Goal: Task Accomplishment & Management: Manage account settings

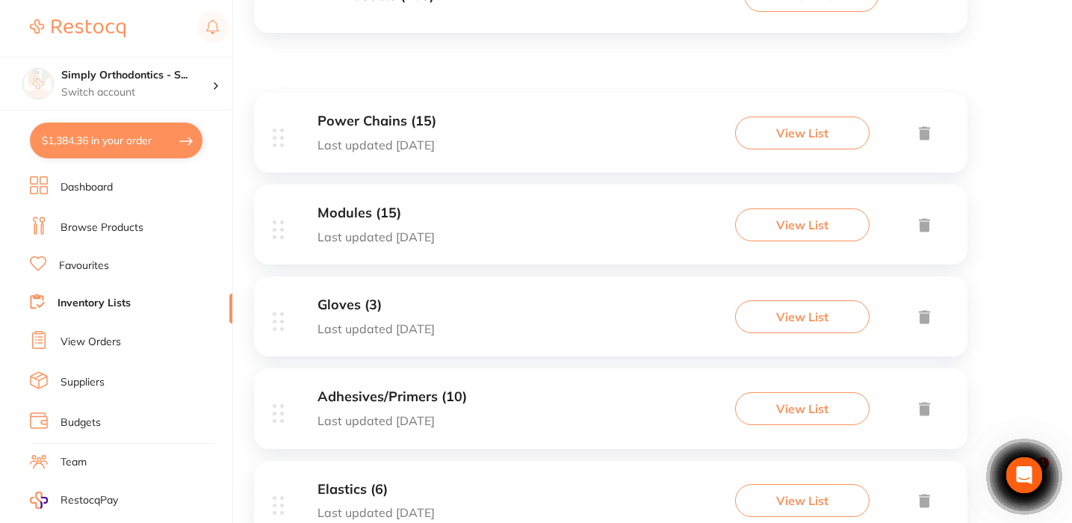
scroll to position [226, 0]
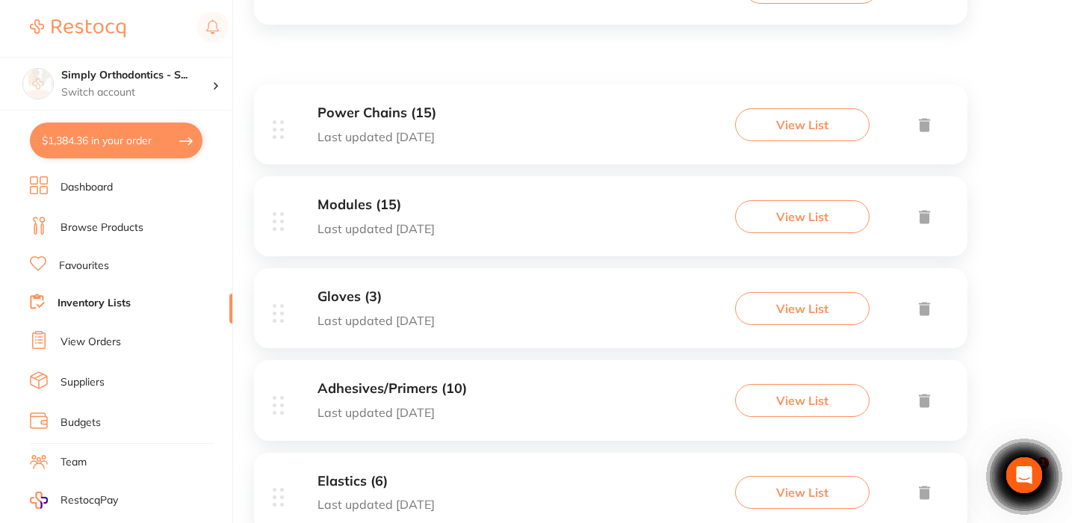
click at [103, 335] on link "View Orders" at bounding box center [91, 342] width 61 height 15
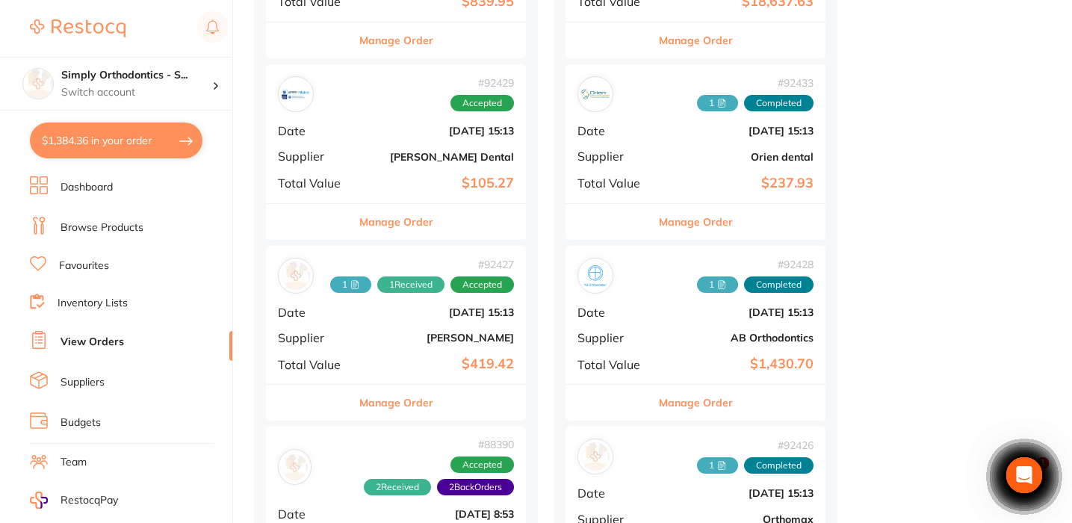
scroll to position [689, 0]
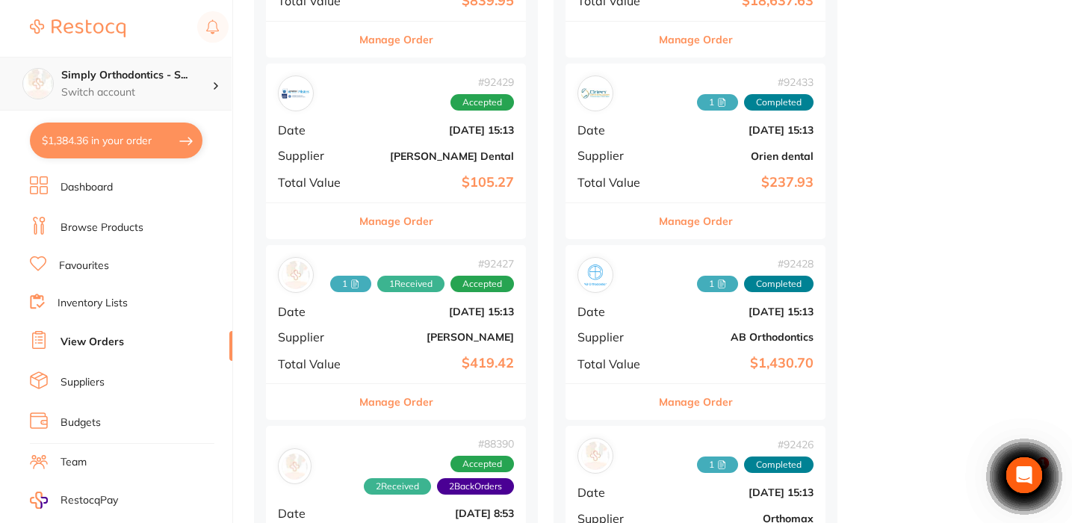
click at [183, 91] on p "Switch account" at bounding box center [136, 92] width 151 height 15
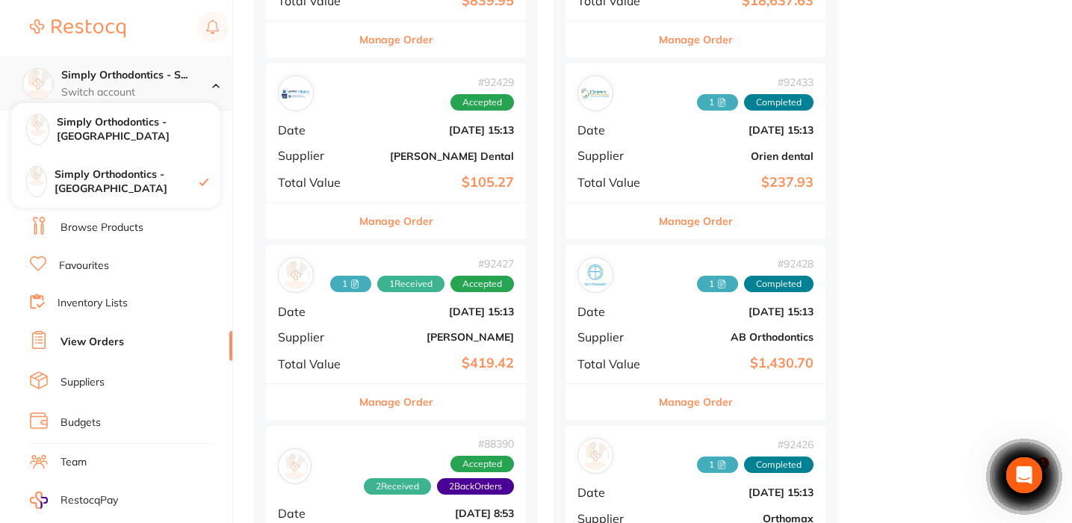
click at [183, 91] on p "Switch account" at bounding box center [136, 92] width 151 height 15
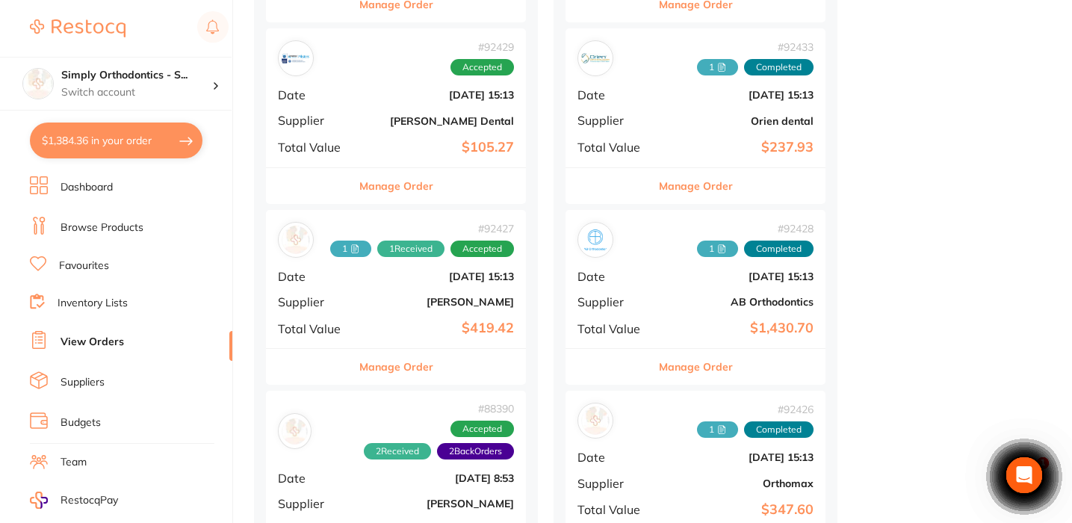
scroll to position [724, 0]
click at [412, 356] on button "Manage Order" at bounding box center [396, 367] width 74 height 36
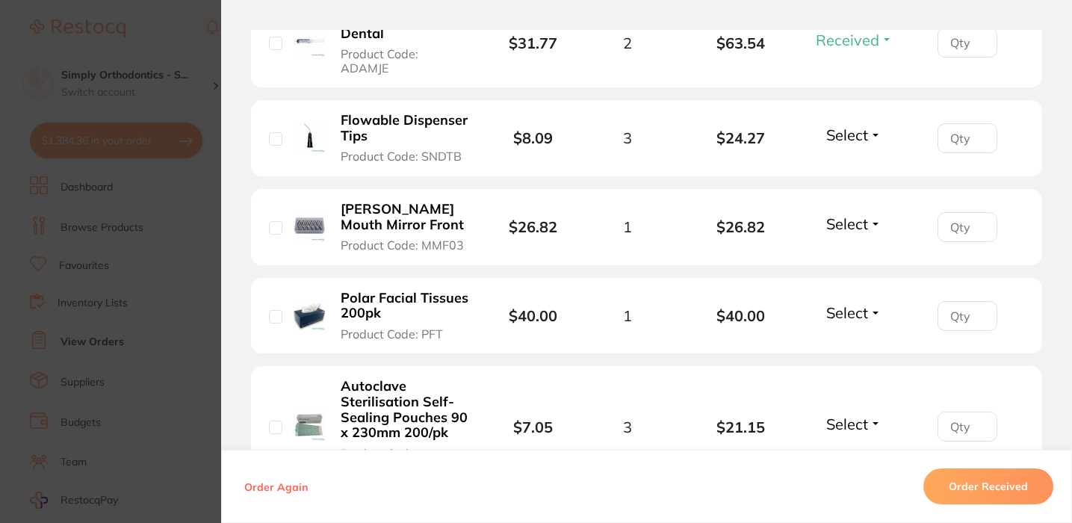
scroll to position [854, 0]
click at [269, 309] on input "checkbox" at bounding box center [275, 315] width 13 height 13
checkbox input "true"
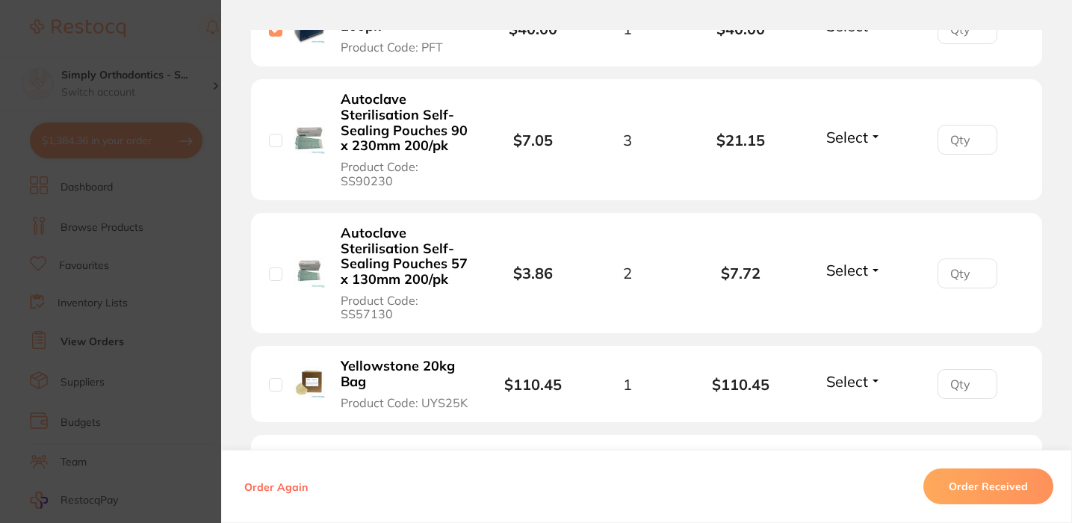
scroll to position [1152, 0]
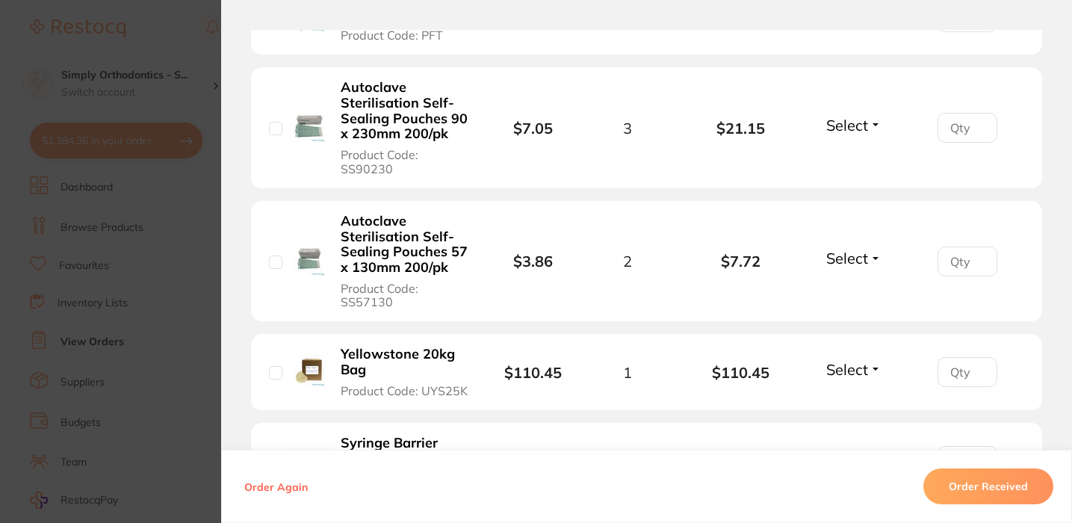
click at [275, 366] on input "checkbox" at bounding box center [275, 372] width 13 height 13
click at [852, 360] on span "Select" at bounding box center [847, 369] width 42 height 19
click at [276, 366] on input "checkbox" at bounding box center [275, 372] width 13 height 13
checkbox input "false"
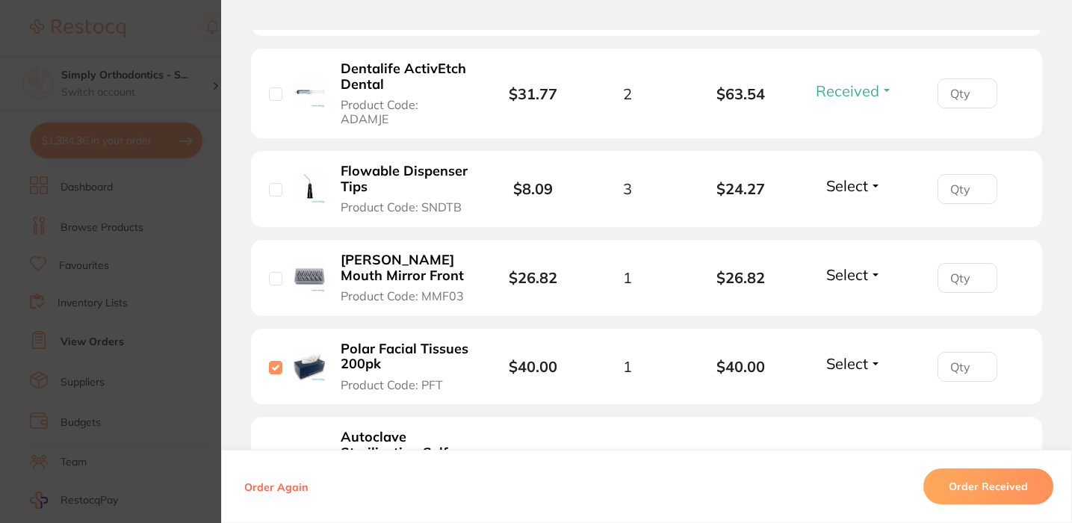
scroll to position [742, 0]
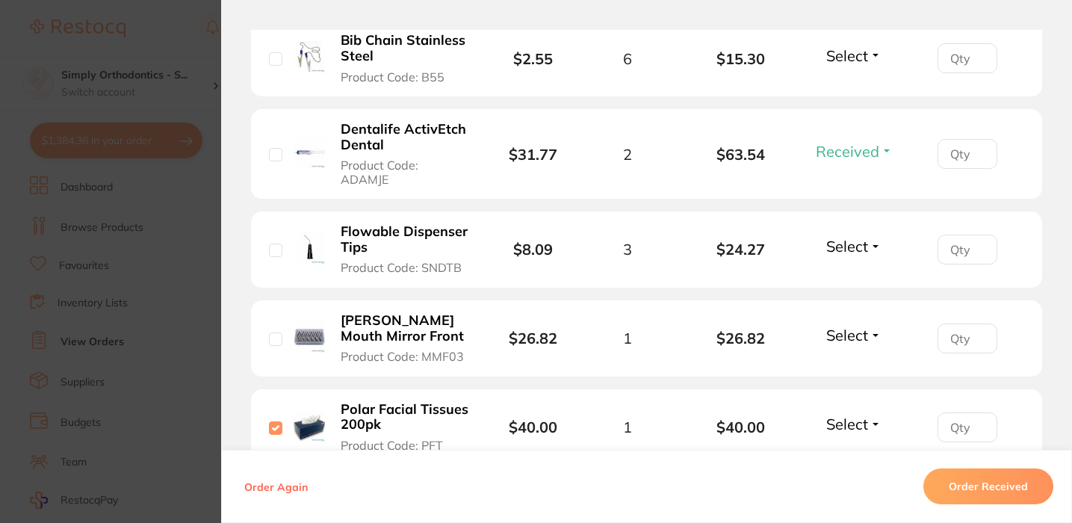
click at [272, 421] on input "checkbox" at bounding box center [275, 427] width 13 height 13
checkbox input "false"
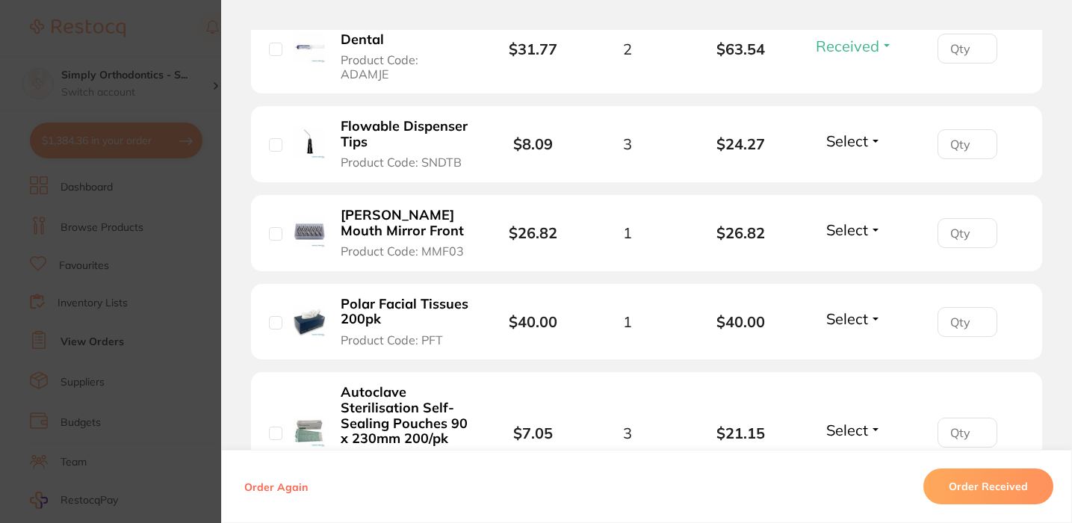
scroll to position [882, 0]
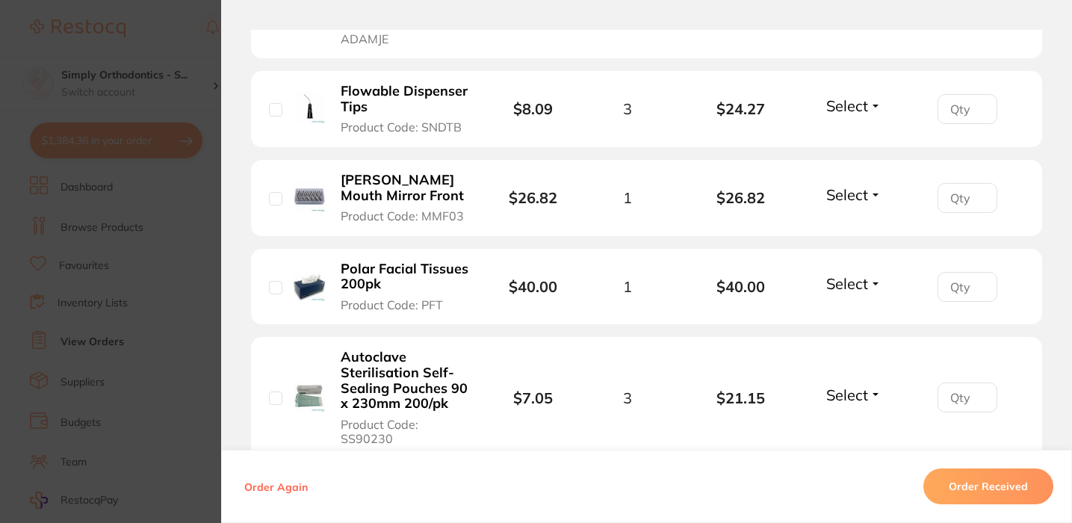
click at [852, 274] on span "Select" at bounding box center [847, 283] width 42 height 19
click at [843, 310] on span "Received" at bounding box center [854, 315] width 38 height 11
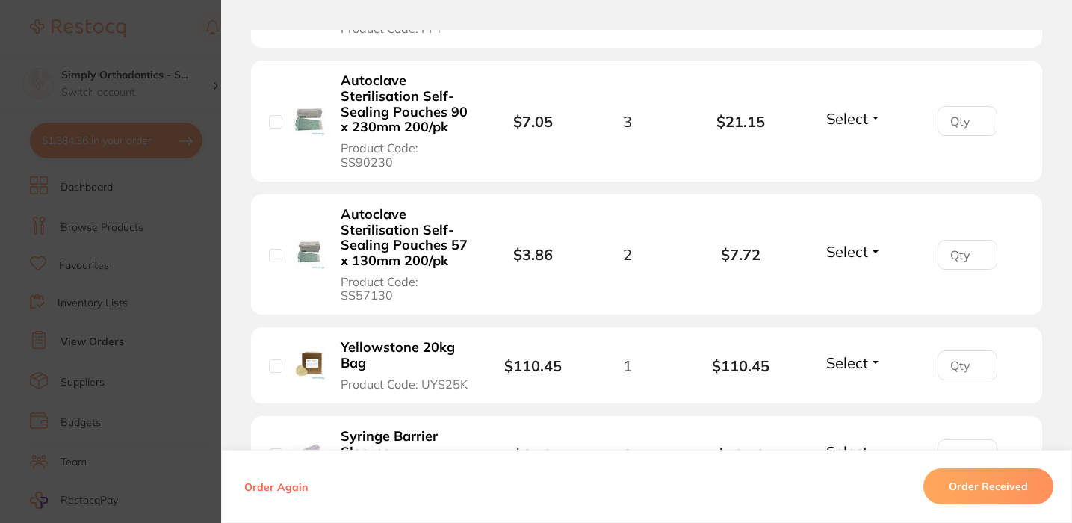
scroll to position [1169, 0]
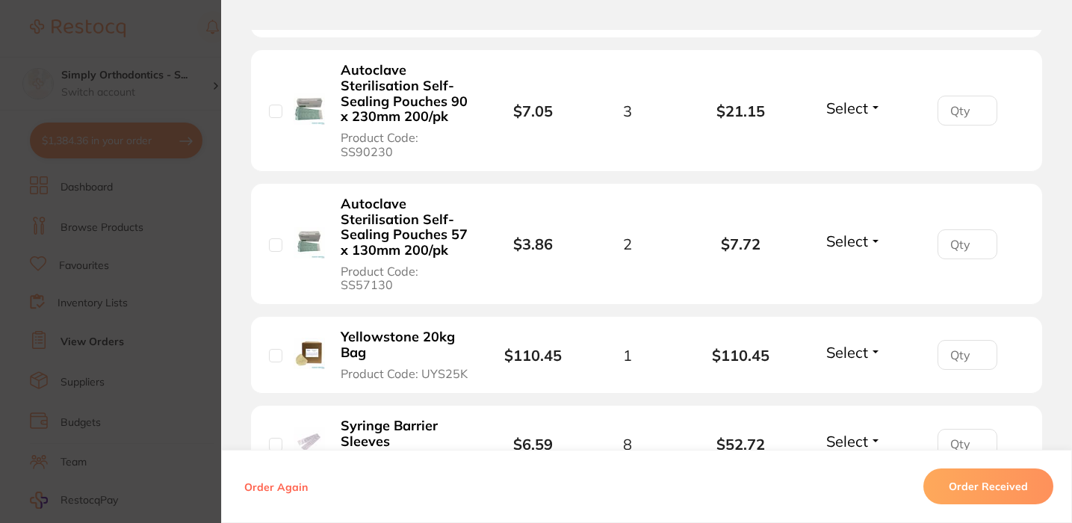
click at [830, 343] on span "Select" at bounding box center [847, 352] width 42 height 19
click at [836, 373] on button "Received" at bounding box center [854, 384] width 38 height 23
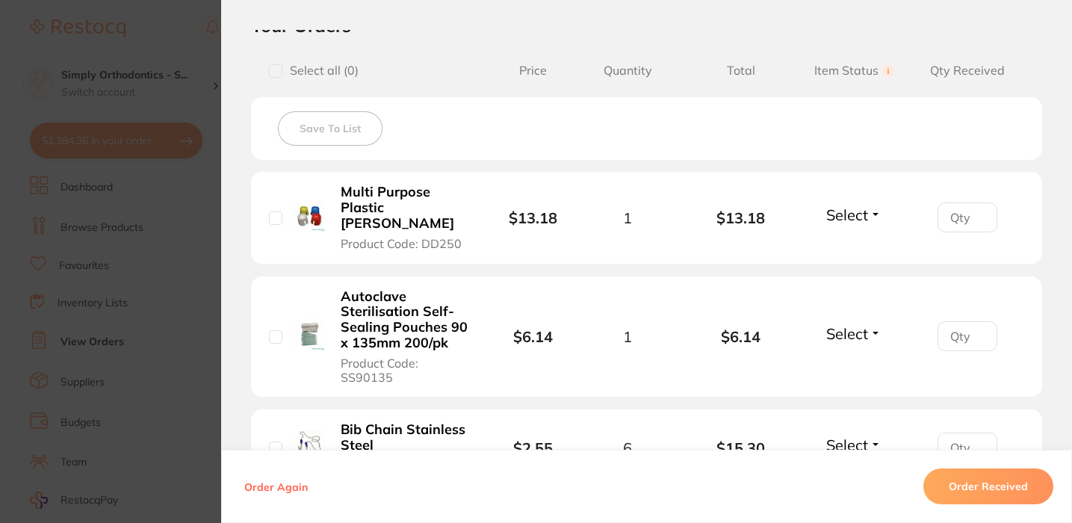
scroll to position [363, 0]
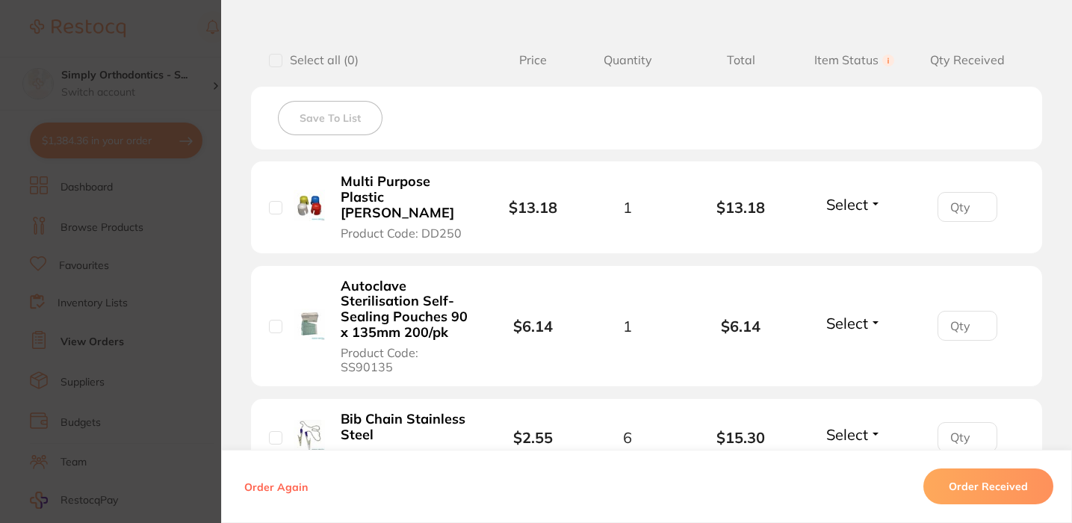
click at [854, 201] on span "Select" at bounding box center [847, 204] width 42 height 19
click at [852, 231] on span "Received" at bounding box center [854, 236] width 38 height 11
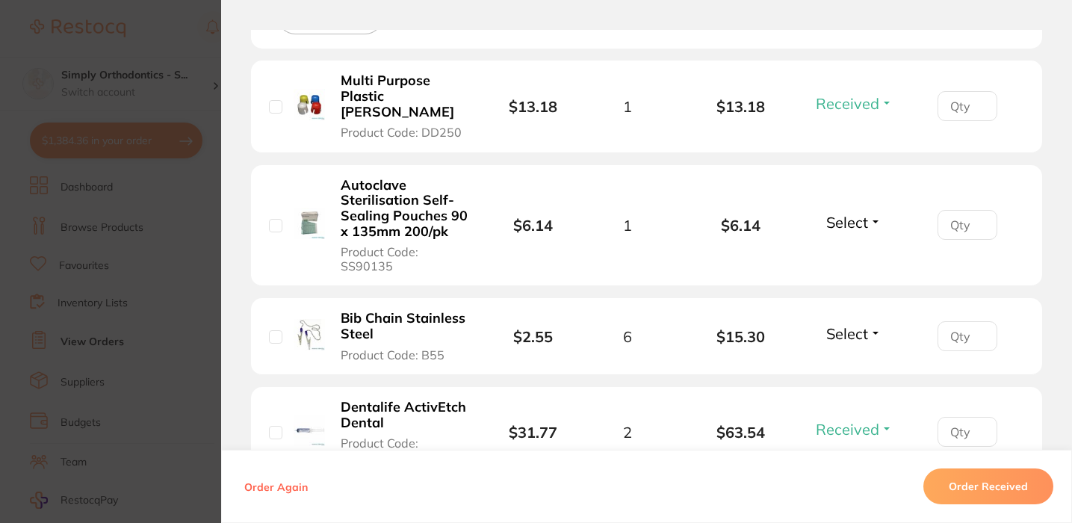
scroll to position [467, 0]
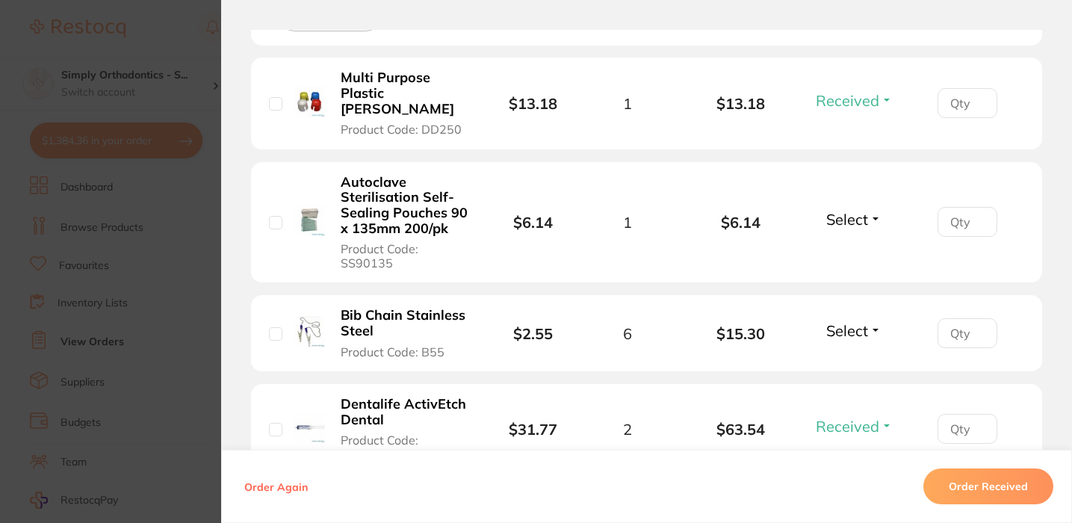
click at [866, 321] on button "Select" at bounding box center [854, 330] width 64 height 19
click at [859, 357] on span "Received" at bounding box center [854, 362] width 38 height 11
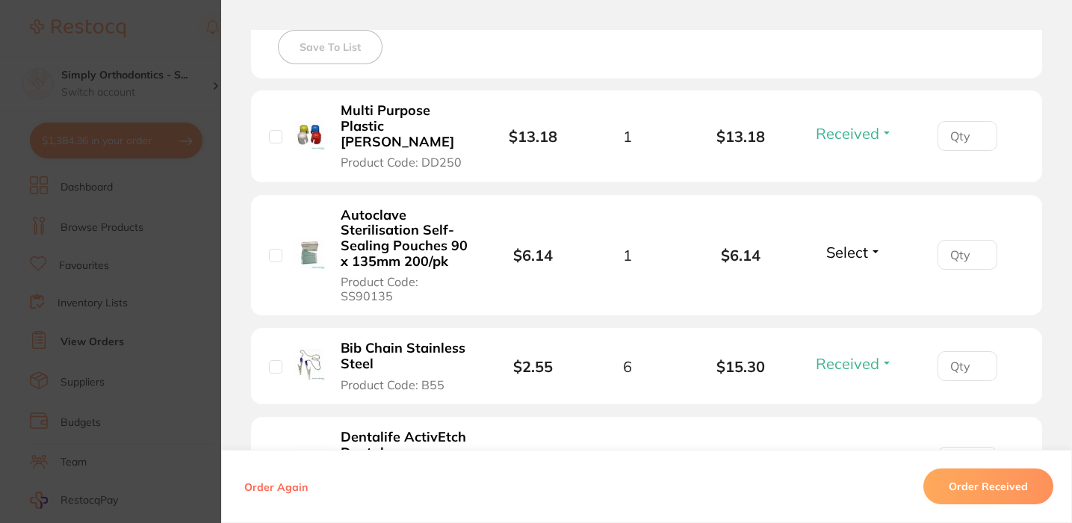
scroll to position [429, 0]
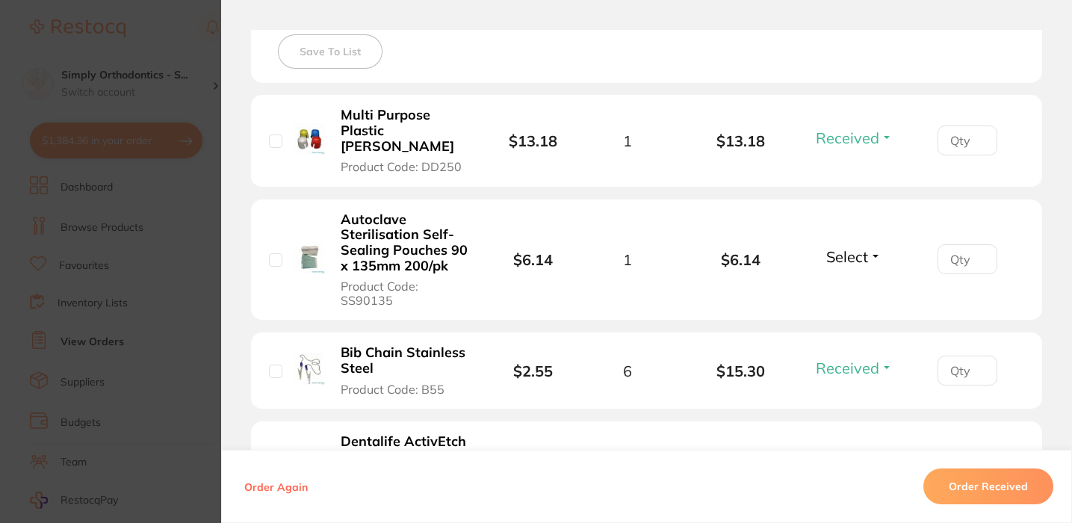
click at [849, 247] on span "Select" at bounding box center [847, 256] width 42 height 19
click at [855, 278] on button "Received" at bounding box center [854, 289] width 38 height 23
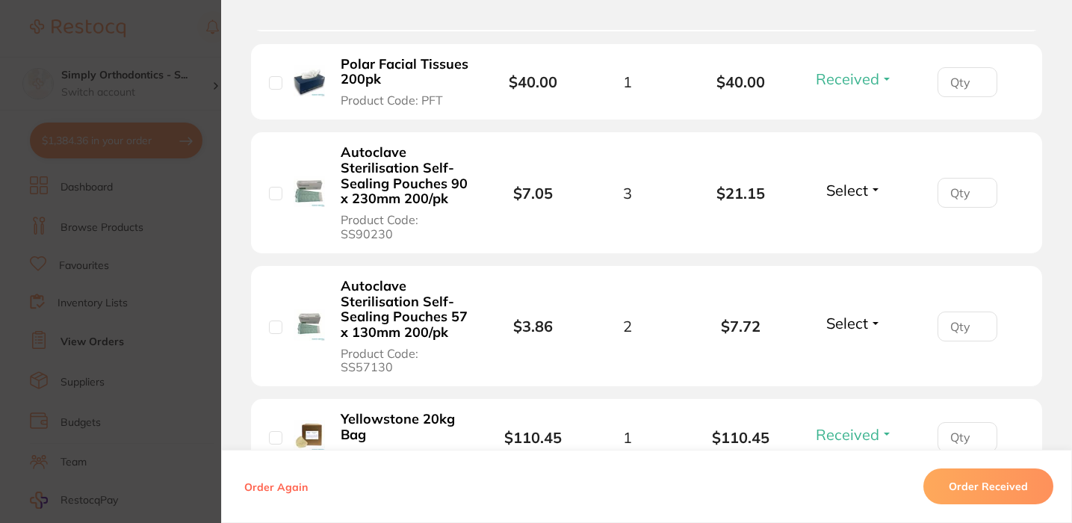
scroll to position [1097, 0]
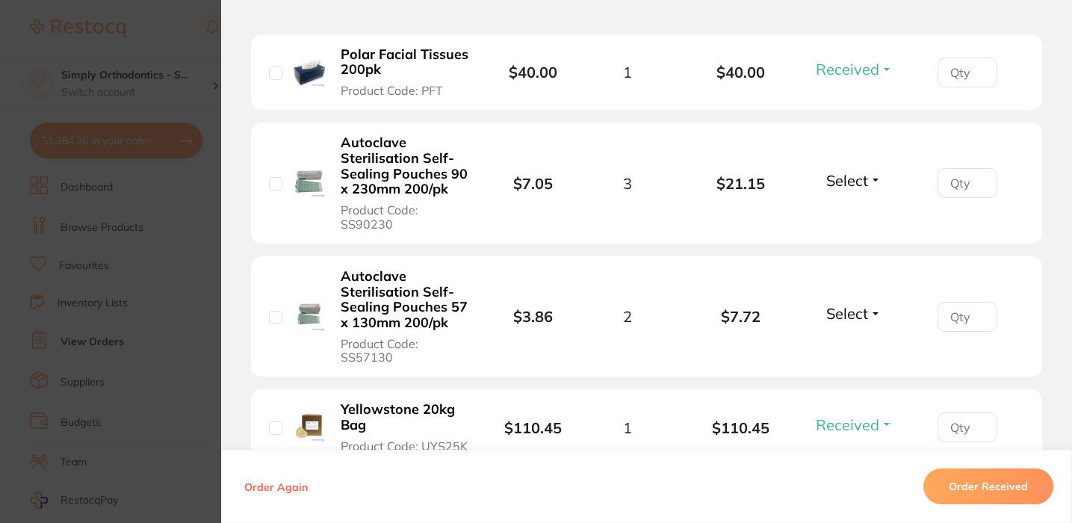
click at [851, 304] on span "Select" at bounding box center [847, 313] width 42 height 19
click at [852, 340] on span "Received" at bounding box center [854, 345] width 38 height 11
click at [859, 171] on span "Select" at bounding box center [847, 180] width 42 height 19
click at [844, 207] on span "Received" at bounding box center [854, 212] width 38 height 11
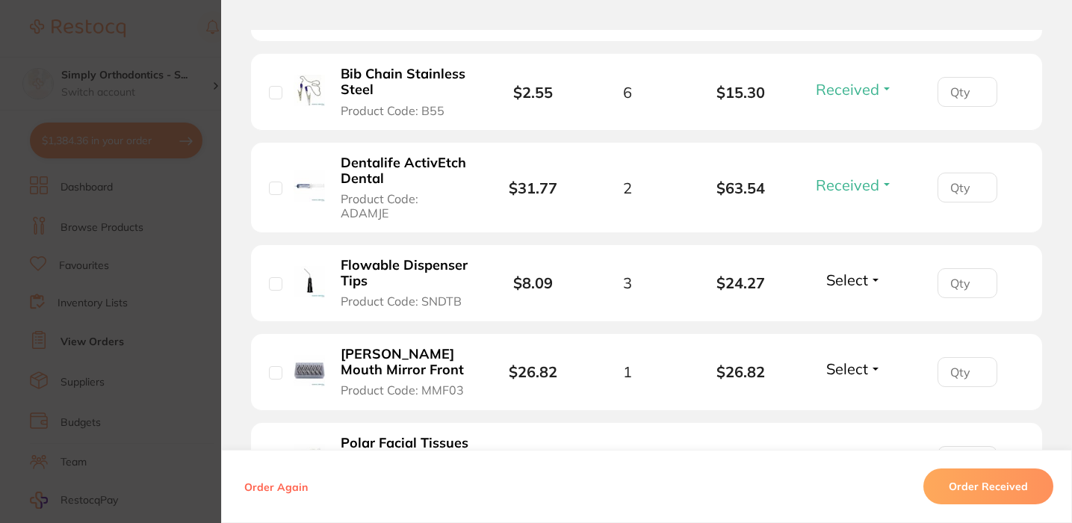
scroll to position [707, 0]
click at [848, 272] on span "Select" at bounding box center [847, 281] width 42 height 19
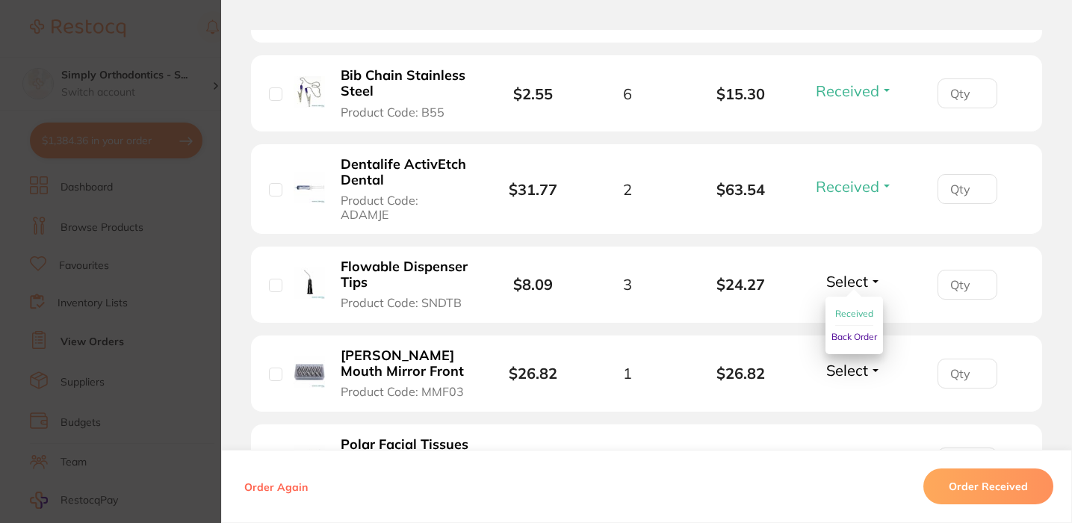
click at [843, 308] on span "Received" at bounding box center [854, 313] width 38 height 11
click at [849, 361] on span "Select" at bounding box center [847, 370] width 42 height 19
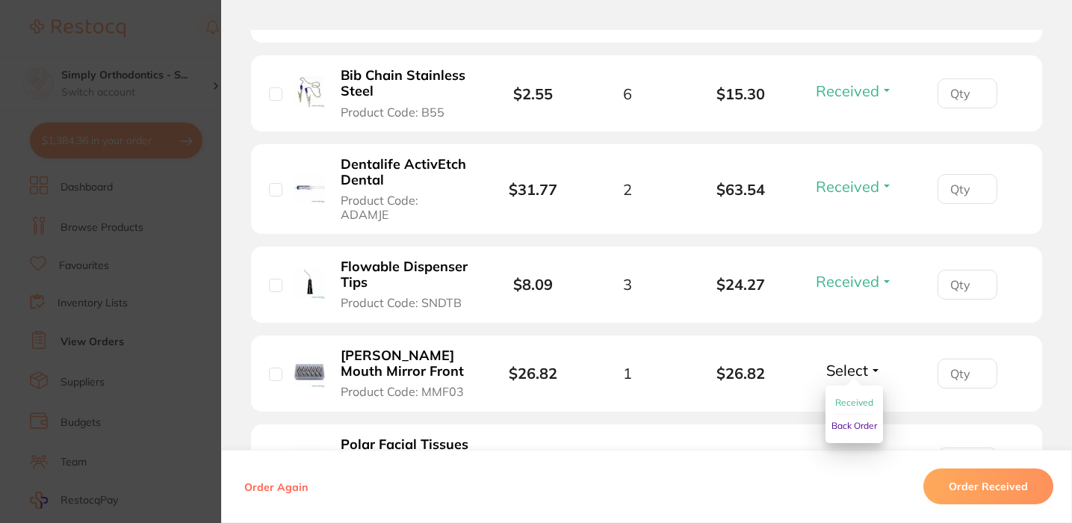
click at [850, 397] on span "Received" at bounding box center [854, 402] width 38 height 11
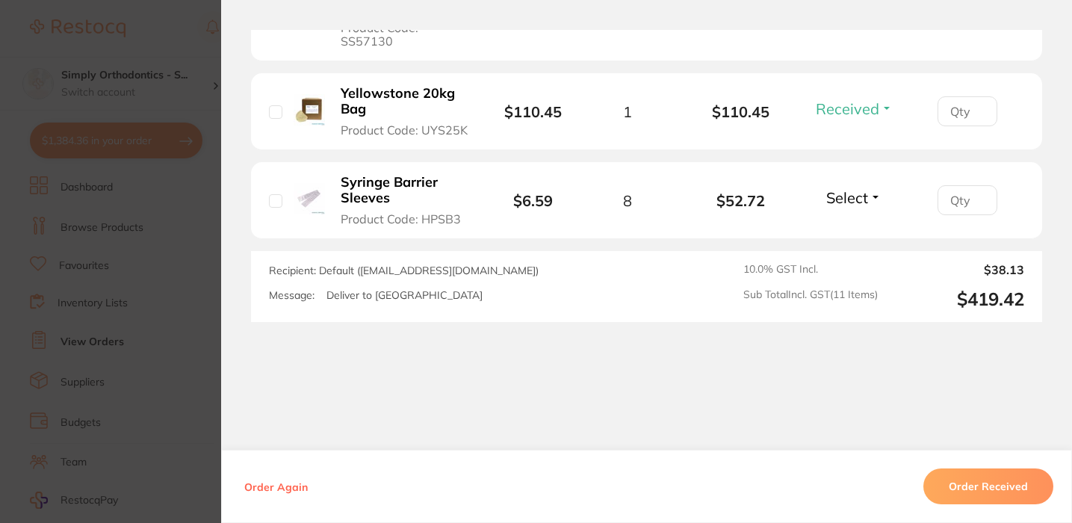
scroll to position [763, 0]
click at [843, 188] on span "Select" at bounding box center [847, 197] width 42 height 19
click at [845, 224] on span "Received" at bounding box center [854, 229] width 38 height 11
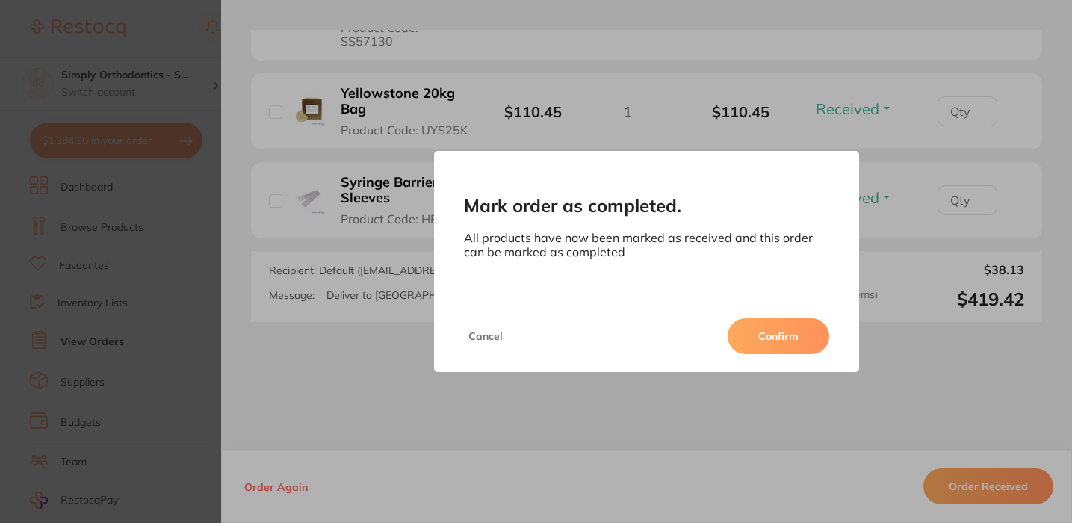
click at [787, 348] on button "Confirm" at bounding box center [779, 336] width 102 height 36
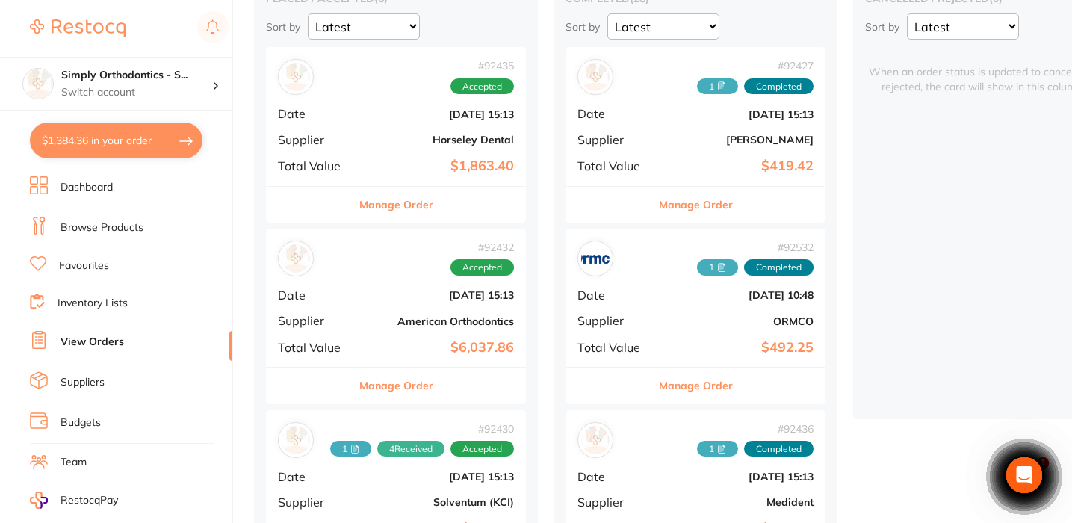
scroll to position [167, 0]
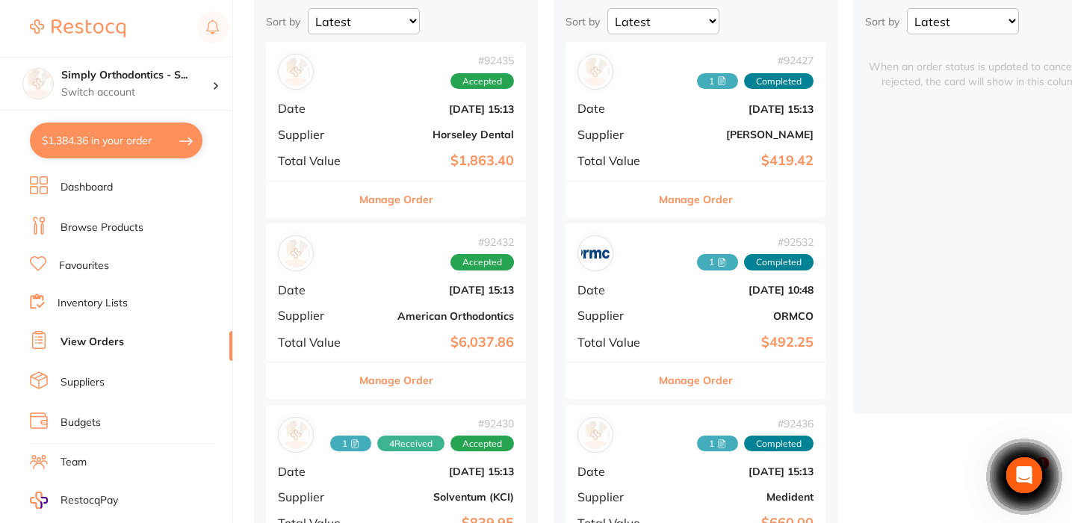
click at [407, 327] on div "# 92432 Accepted Date [DATE] 15:13 Supplier American Orthodontics Total Value $…" at bounding box center [396, 292] width 260 height 138
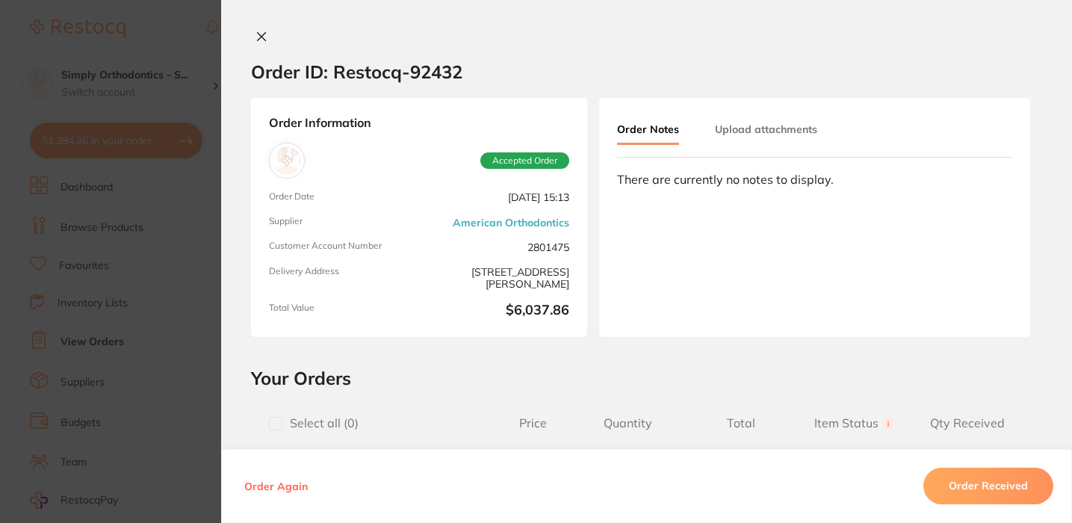
click at [255, 28] on div "Order ID: Restocq- 92432 Order Information Accepted Order Order Date [DATE] 15:…" at bounding box center [646, 261] width 851 height 523
click at [257, 32] on icon at bounding box center [261, 37] width 12 height 12
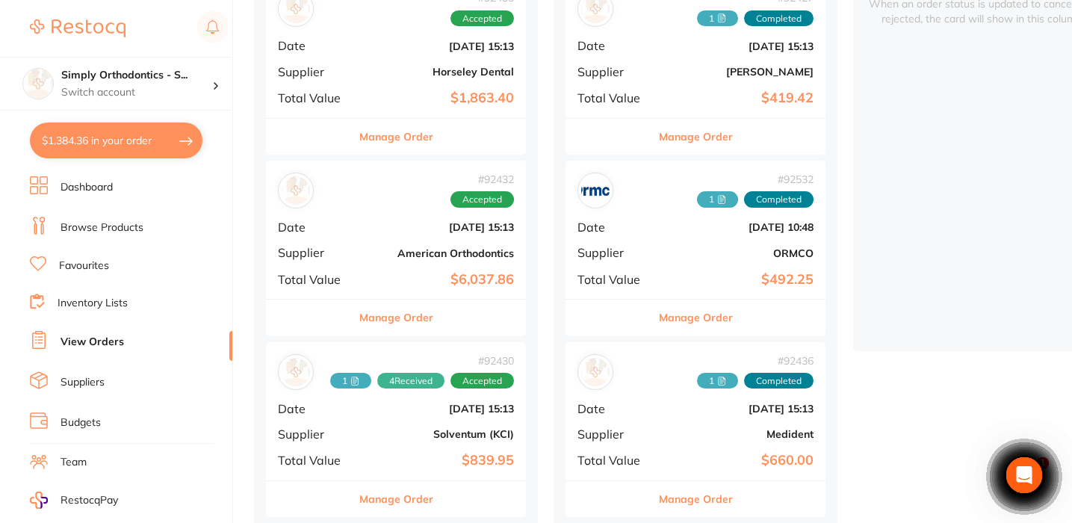
scroll to position [232, 0]
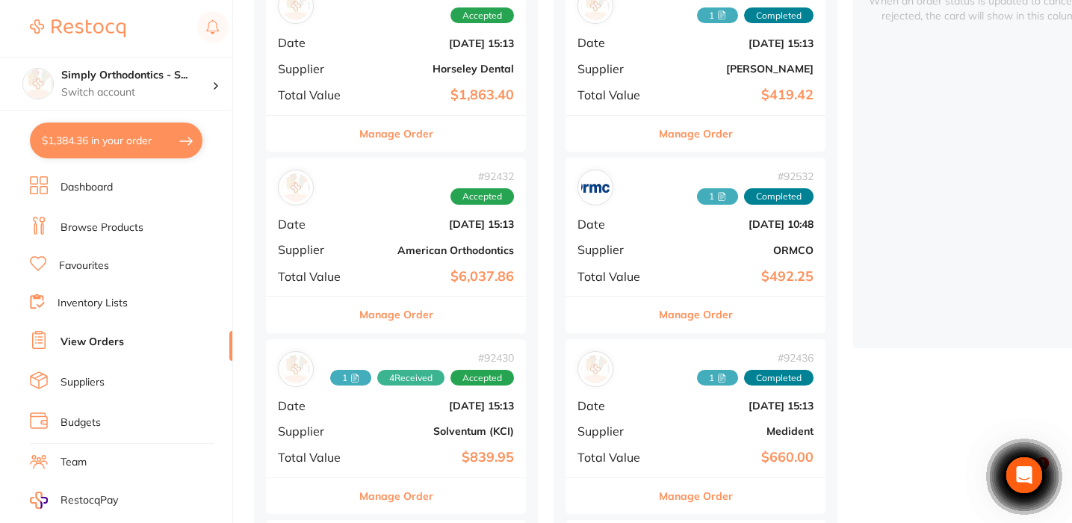
click at [411, 311] on button "Manage Order" at bounding box center [396, 315] width 74 height 36
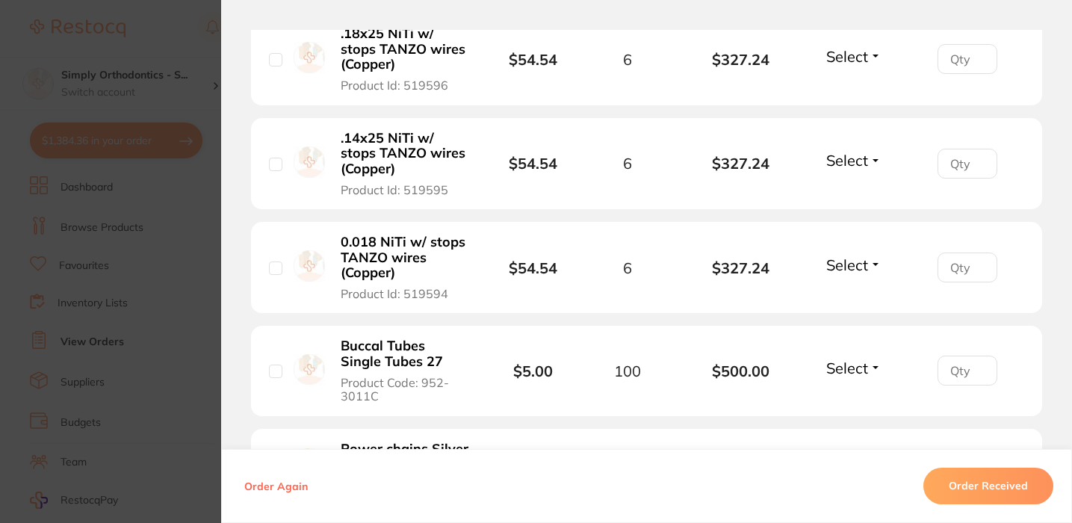
scroll to position [657, 0]
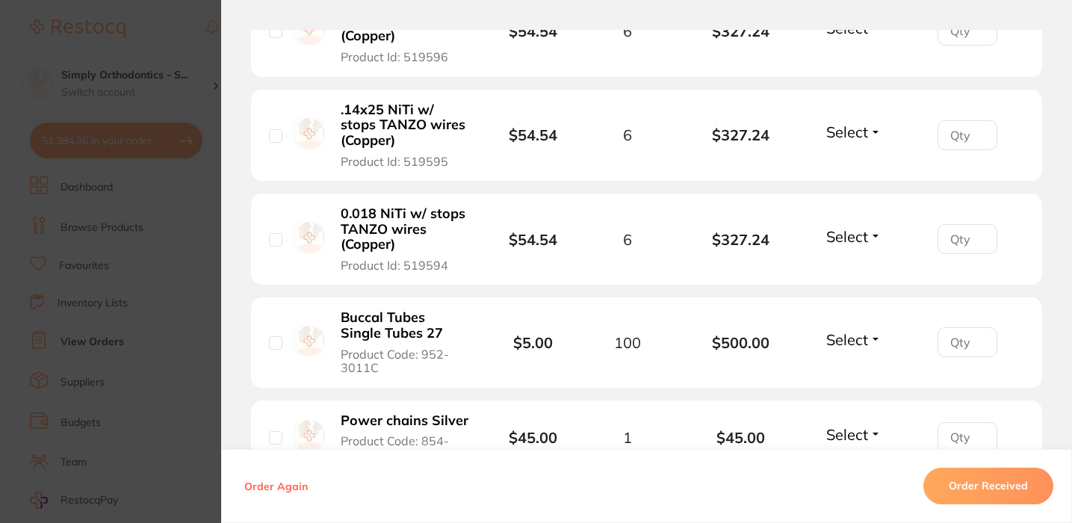
click at [857, 238] on span "Select" at bounding box center [847, 236] width 42 height 19
click at [852, 270] on span "Received" at bounding box center [854, 268] width 38 height 11
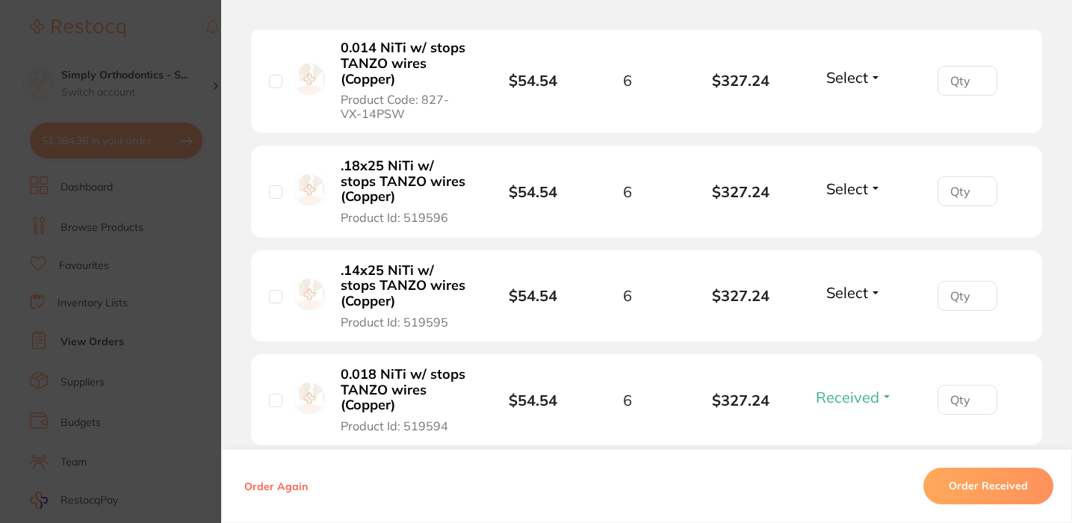
scroll to position [482, 0]
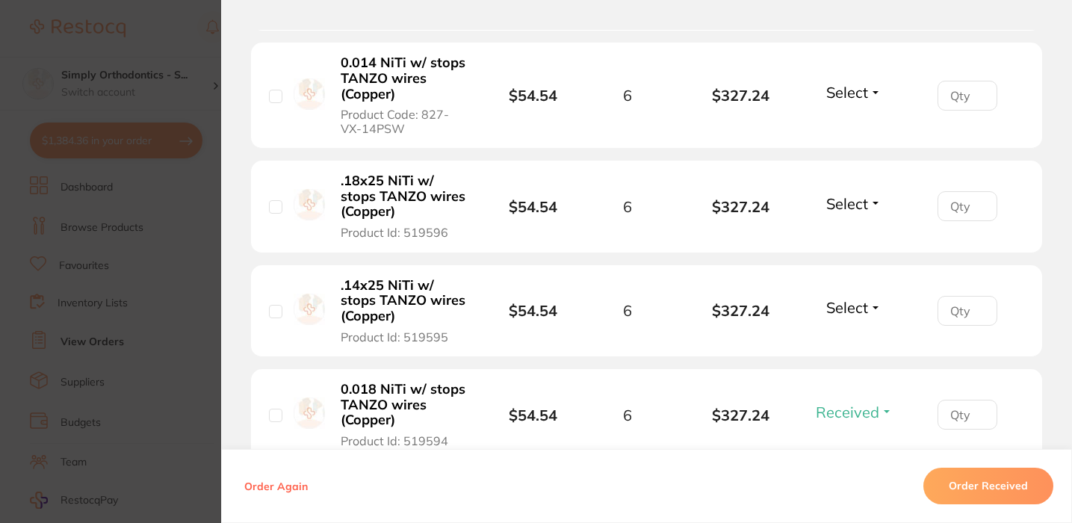
click at [858, 106] on div "Select Received Back Order" at bounding box center [854, 95] width 64 height 25
click at [859, 93] on span "Select" at bounding box center [847, 92] width 42 height 19
click at [859, 127] on span "Received" at bounding box center [854, 124] width 38 height 11
click at [845, 213] on span "Select" at bounding box center [847, 203] width 42 height 19
click at [848, 241] on span "Received" at bounding box center [854, 235] width 38 height 11
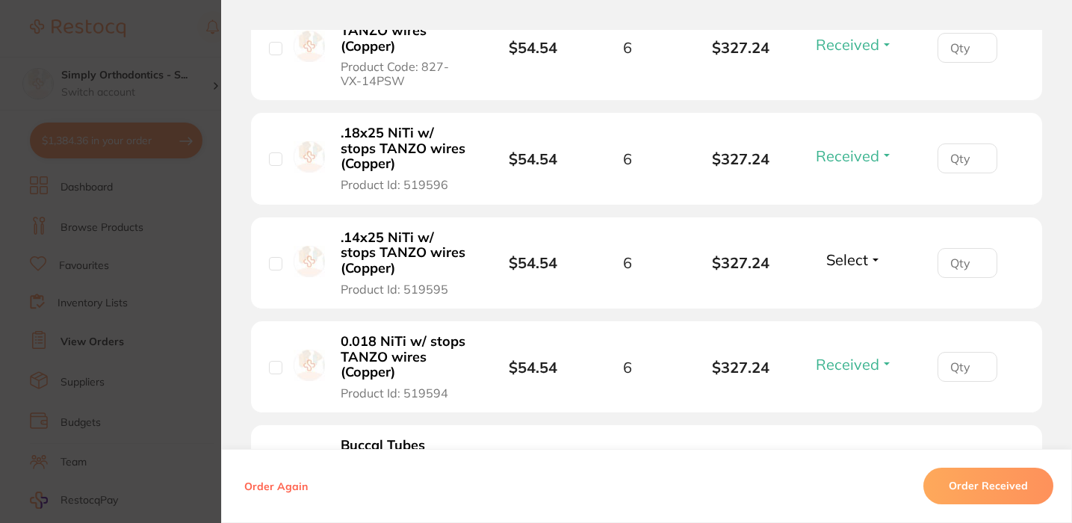
scroll to position [549, 0]
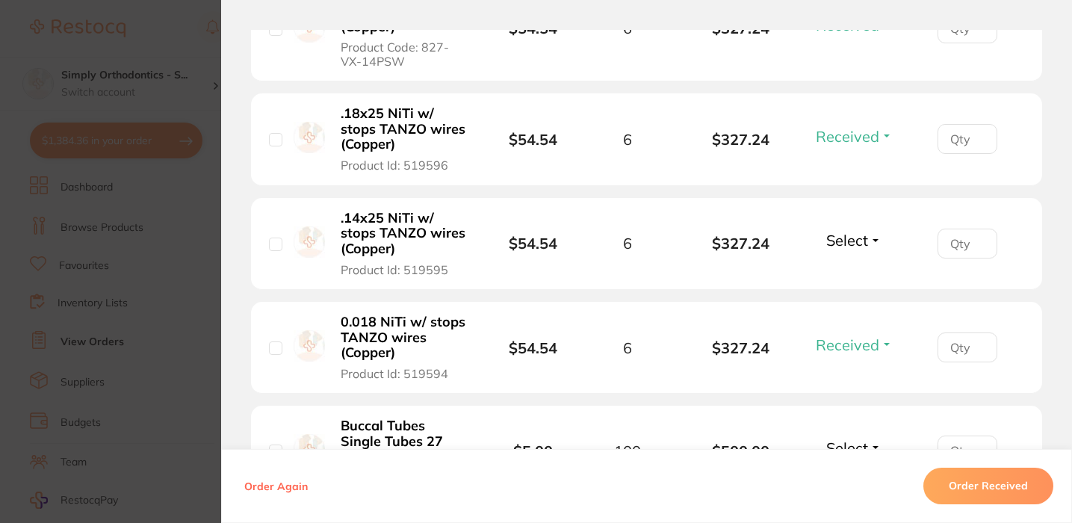
click at [857, 245] on span "Select" at bounding box center [847, 240] width 42 height 19
click at [847, 274] on span "Received" at bounding box center [854, 272] width 38 height 11
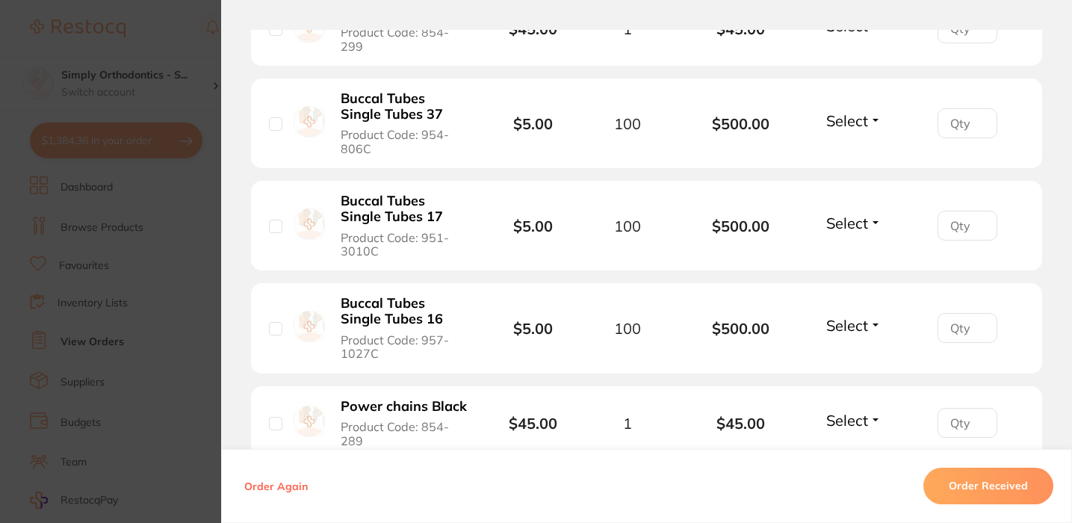
scroll to position [1097, 0]
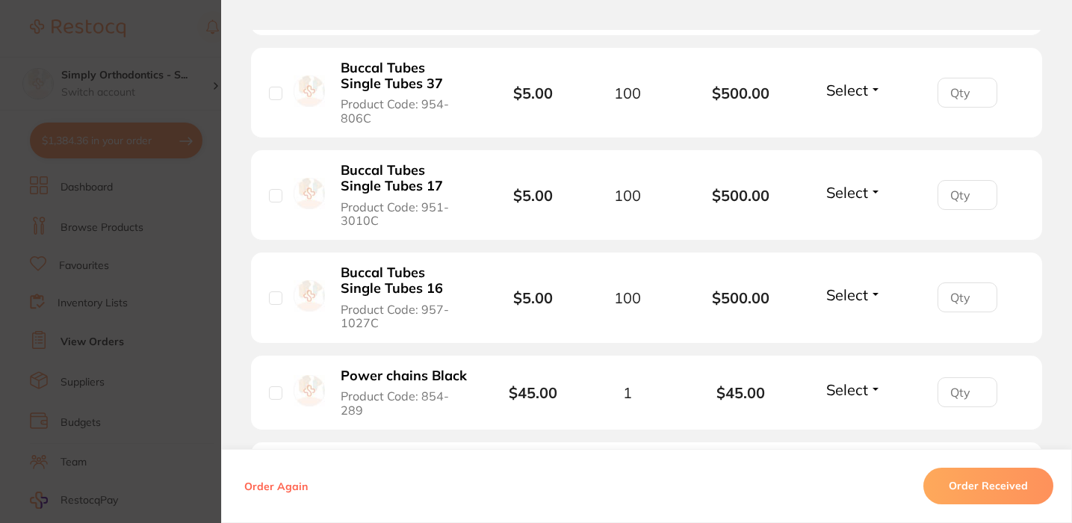
click at [857, 304] on span "Select" at bounding box center [847, 294] width 42 height 19
click at [847, 332] on span "Received" at bounding box center [854, 326] width 38 height 11
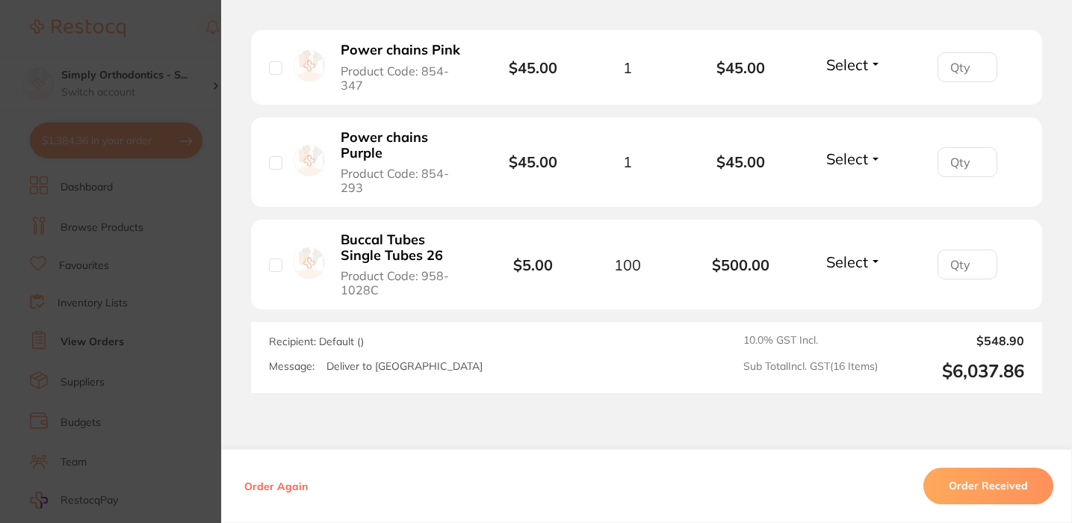
scroll to position [1901, 0]
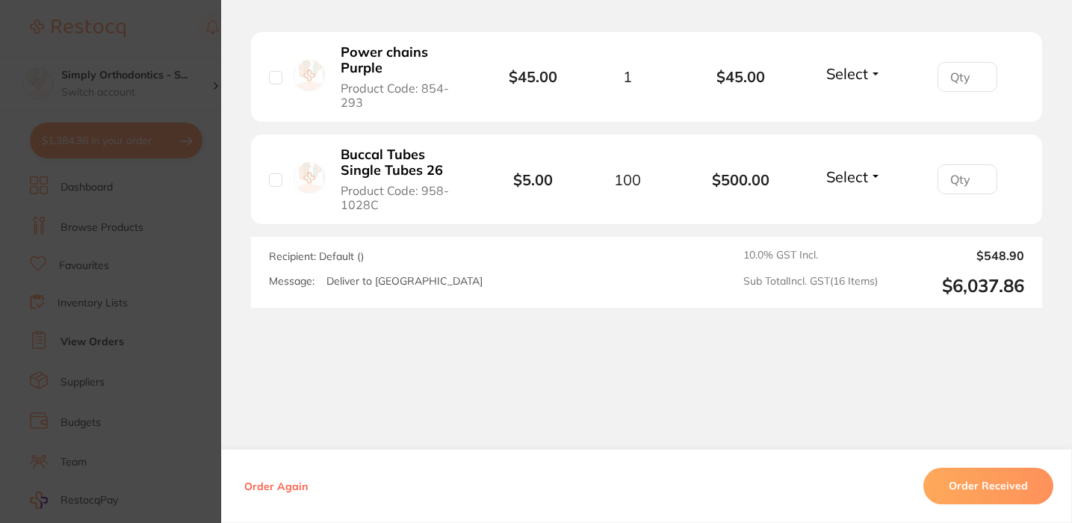
click at [877, 186] on button "Select" at bounding box center [854, 176] width 64 height 19
click at [835, 214] on span "Received" at bounding box center [854, 208] width 38 height 11
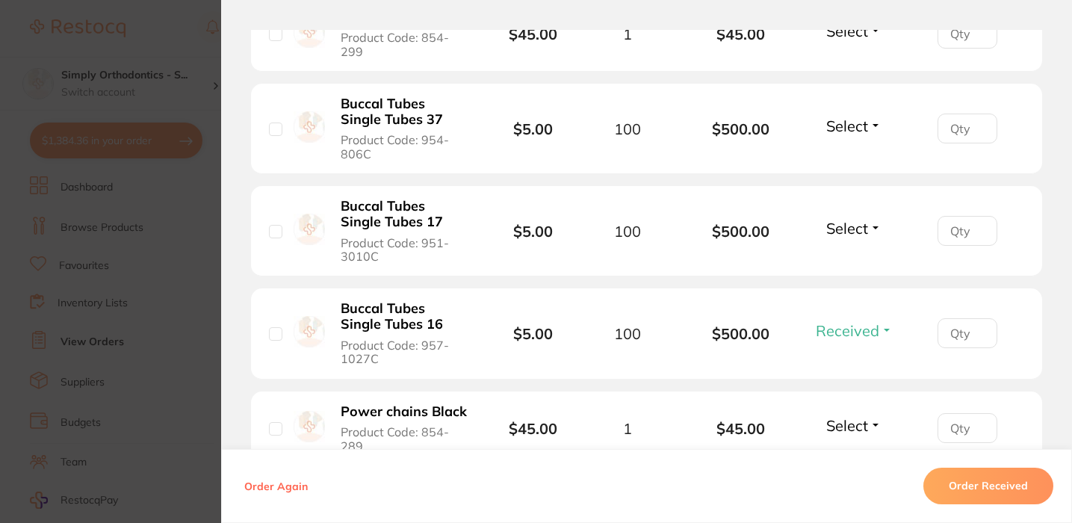
scroll to position [1055, 0]
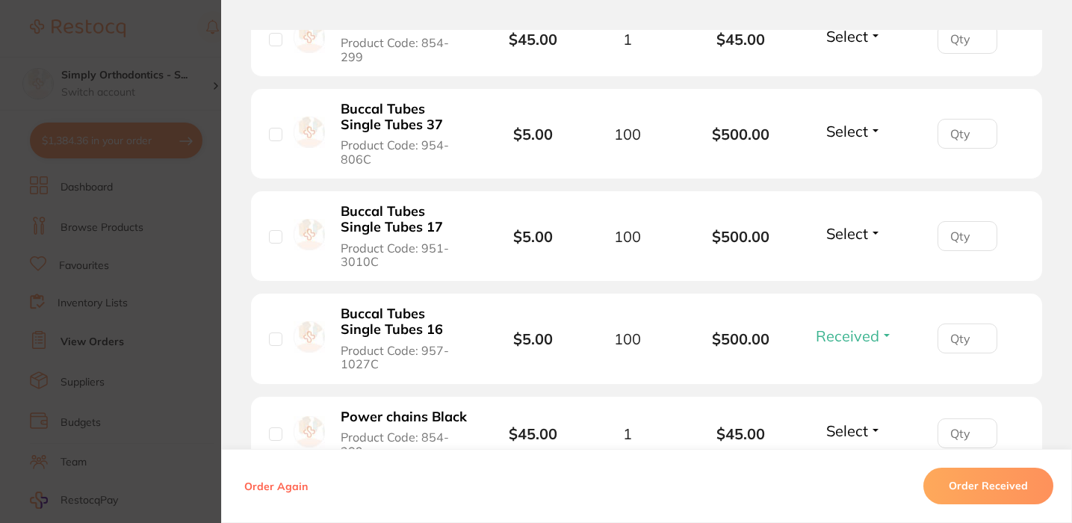
click at [843, 243] on span "Select" at bounding box center [847, 233] width 42 height 19
click at [849, 271] on span "Received" at bounding box center [854, 265] width 38 height 11
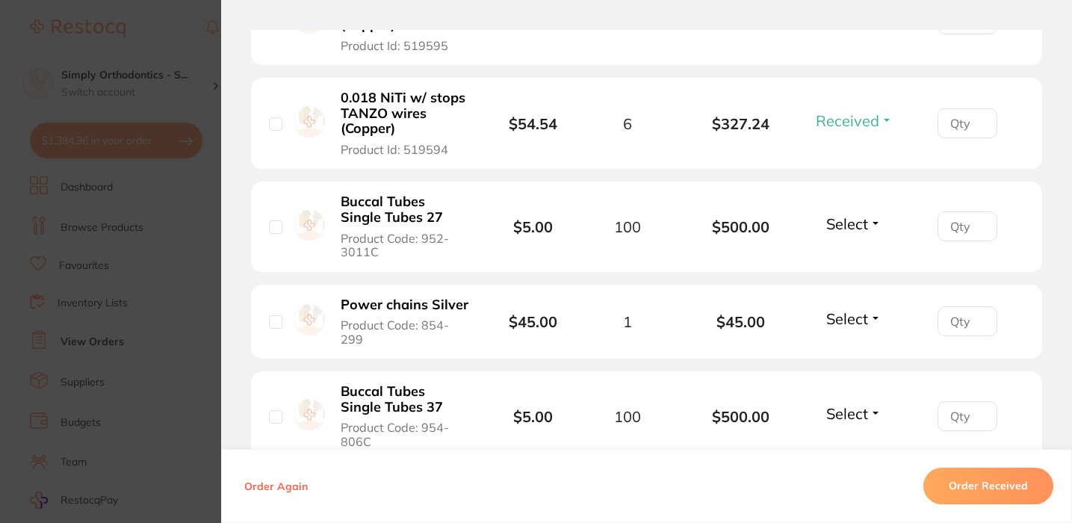
scroll to position [770, 0]
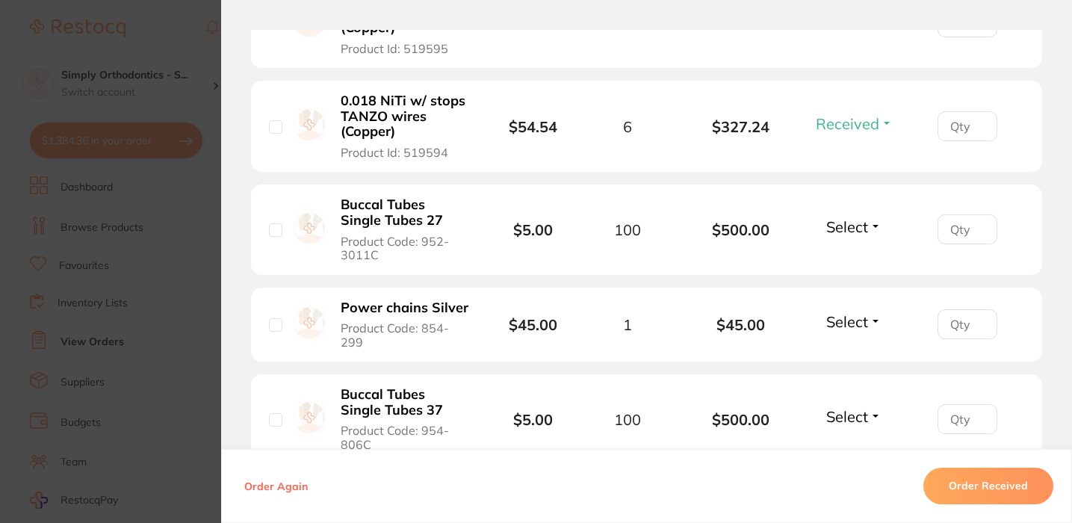
click at [847, 235] on span "Select" at bounding box center [847, 226] width 42 height 19
click at [849, 263] on span "Received" at bounding box center [854, 258] width 38 height 11
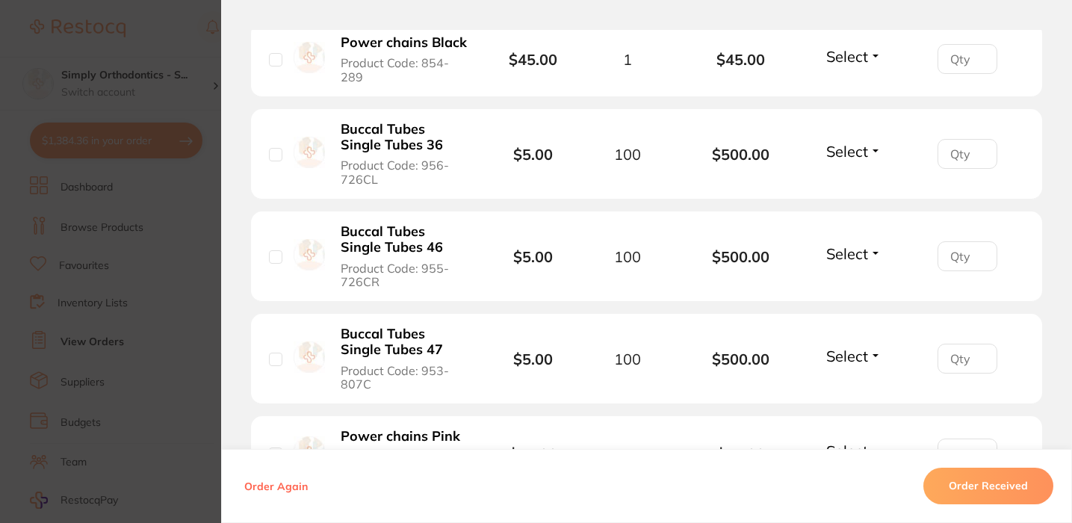
scroll to position [1452, 0]
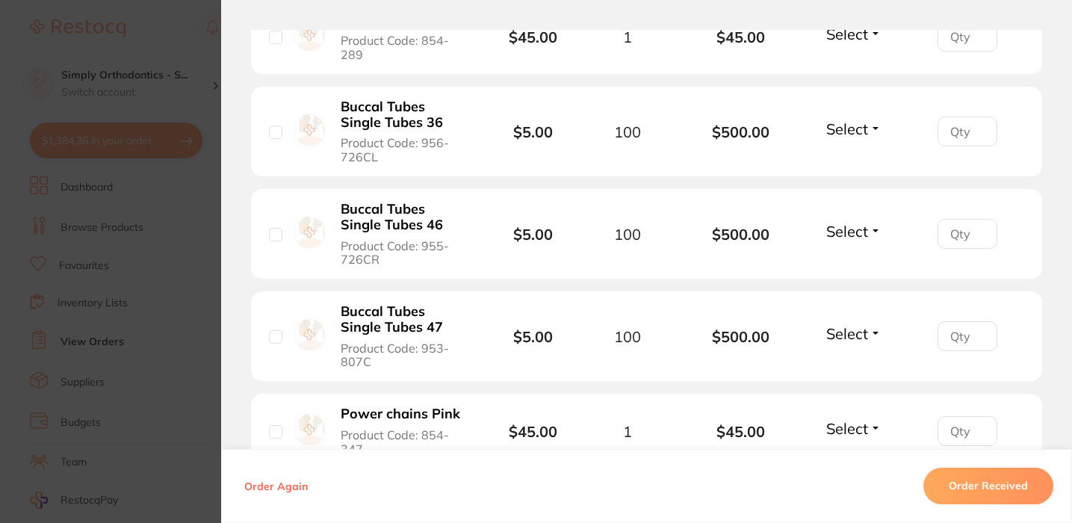
click at [851, 241] on span "Select" at bounding box center [847, 231] width 42 height 19
click at [850, 269] on span "Received" at bounding box center [854, 263] width 38 height 11
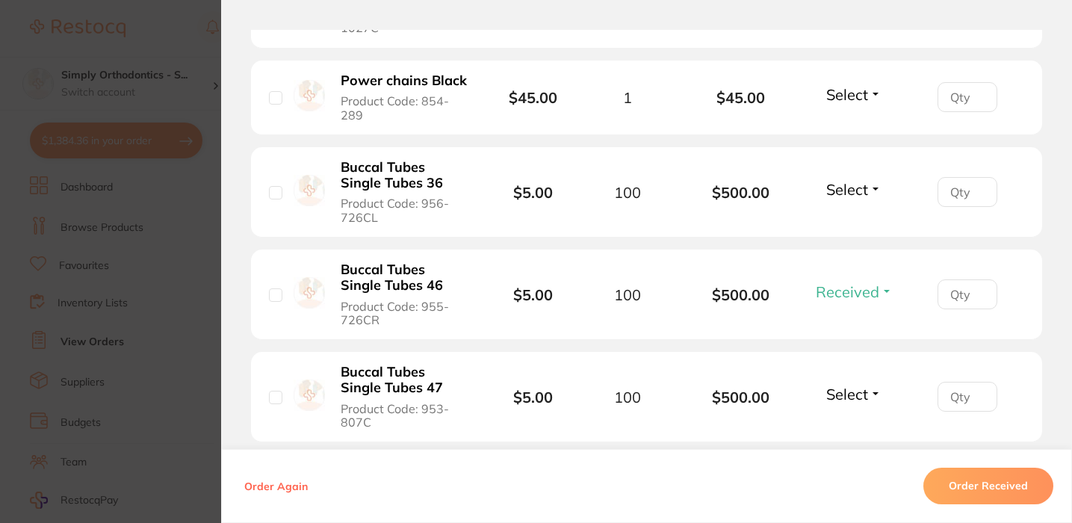
scroll to position [1394, 0]
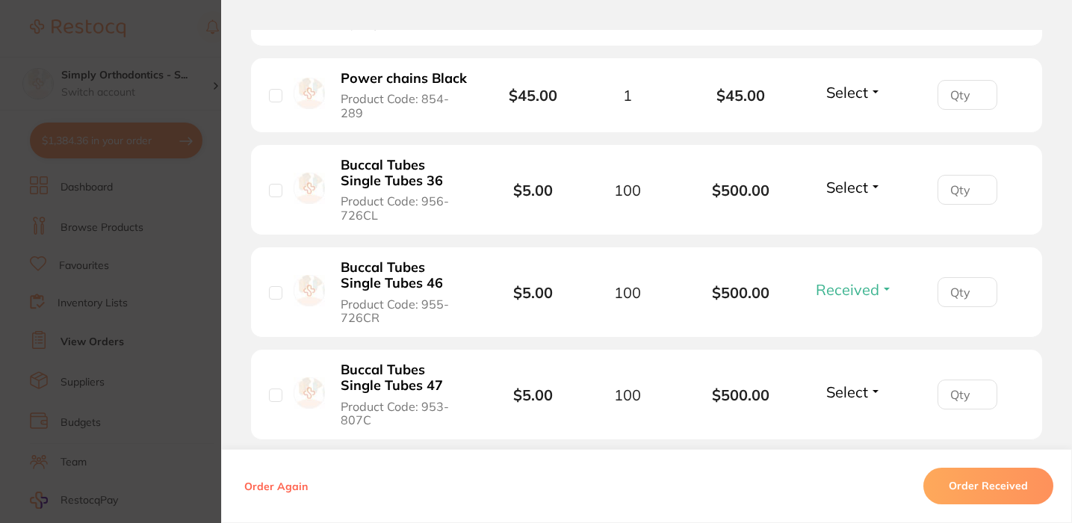
click at [863, 196] on span "Select" at bounding box center [847, 187] width 42 height 19
click at [852, 225] on span "Received" at bounding box center [854, 219] width 38 height 11
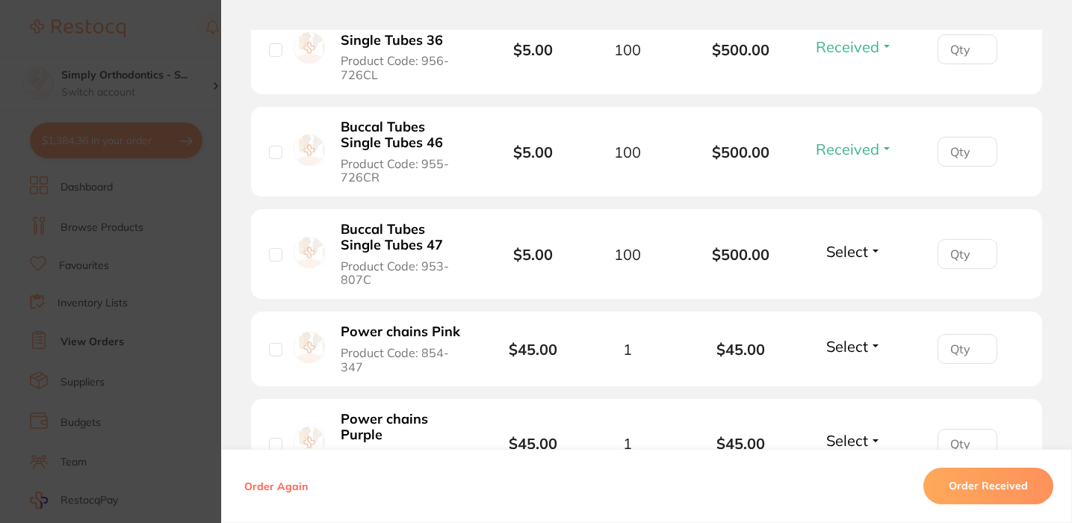
scroll to position [1536, 0]
click at [846, 259] on span "Select" at bounding box center [847, 250] width 42 height 19
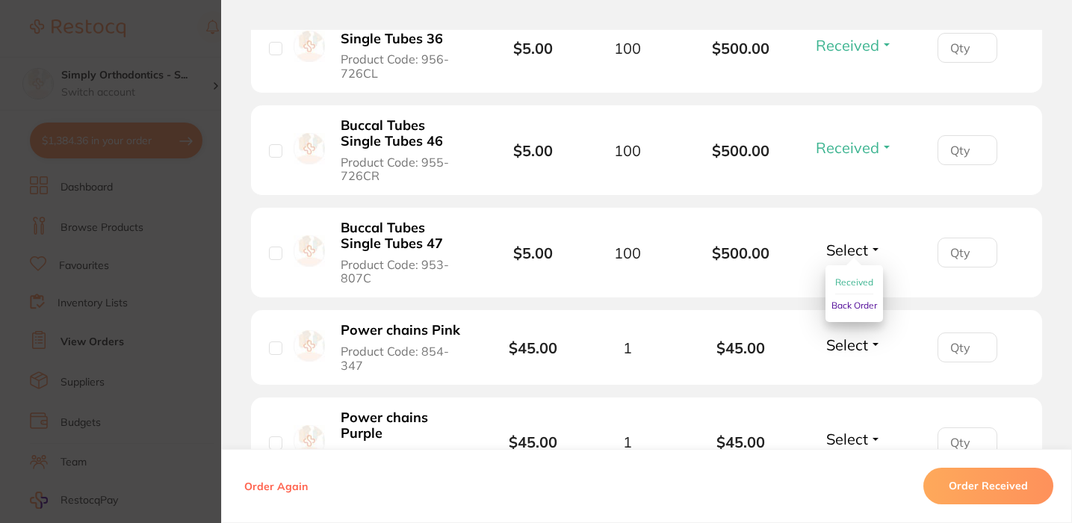
click at [839, 288] on span "Received" at bounding box center [854, 281] width 38 height 11
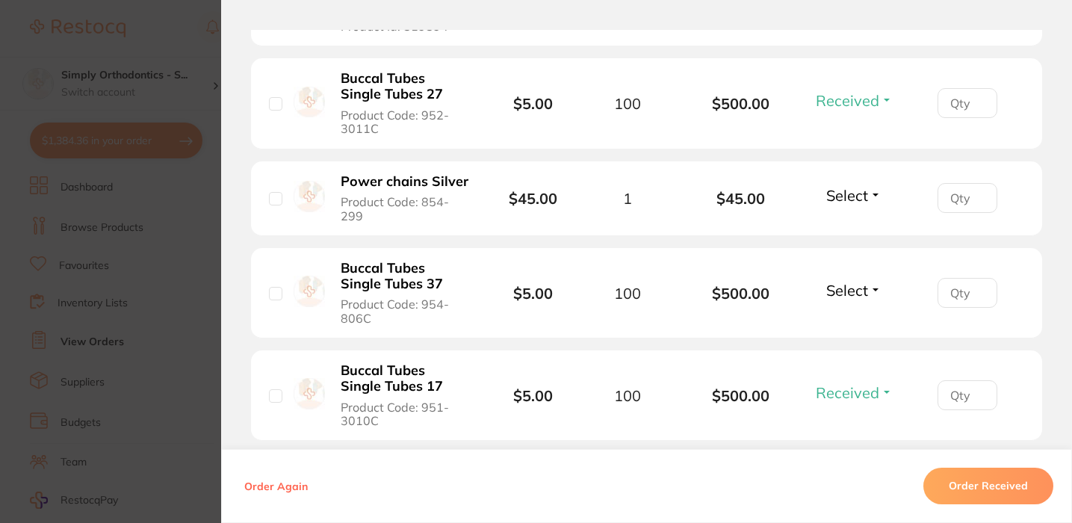
scroll to position [895, 0]
click at [833, 301] on span "Select" at bounding box center [847, 291] width 42 height 19
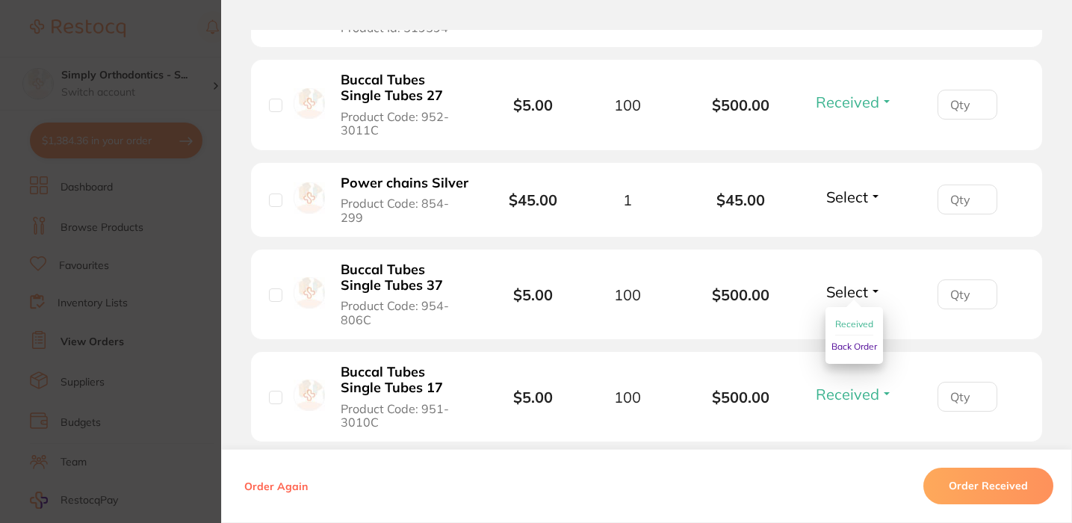
click at [849, 336] on button "Received" at bounding box center [854, 324] width 38 height 23
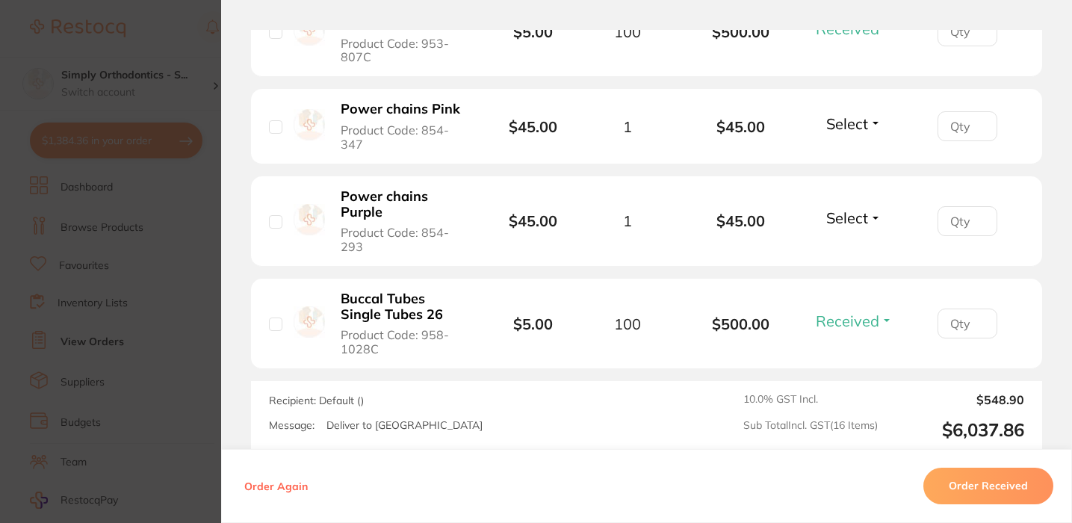
scroll to position [1758, 0]
click at [852, 226] on span "Select" at bounding box center [847, 217] width 42 height 19
click at [851, 255] on span "Received" at bounding box center [854, 249] width 38 height 11
click at [849, 132] on span "Select" at bounding box center [847, 123] width 42 height 19
click at [849, 167] on button "Received" at bounding box center [854, 155] width 38 height 23
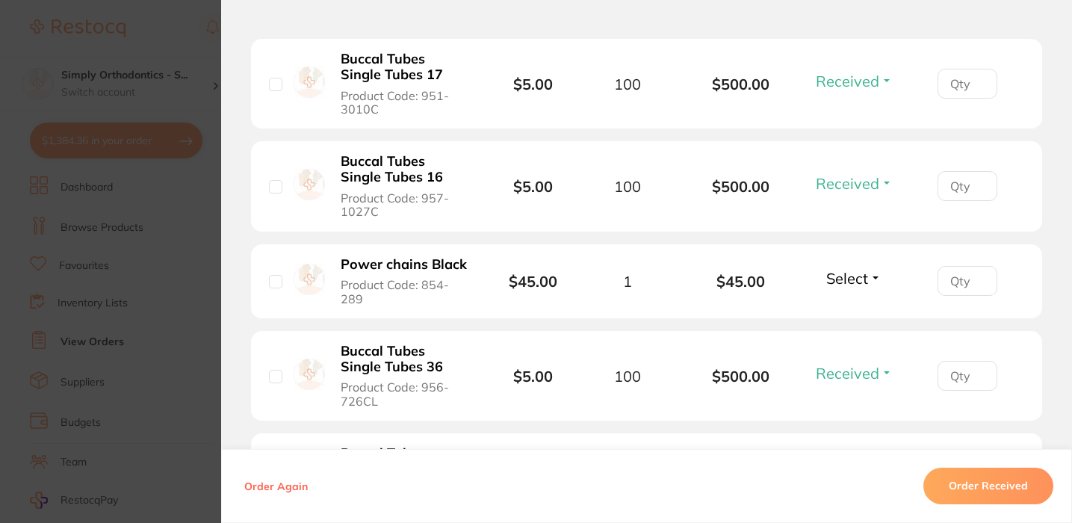
scroll to position [1186, 0]
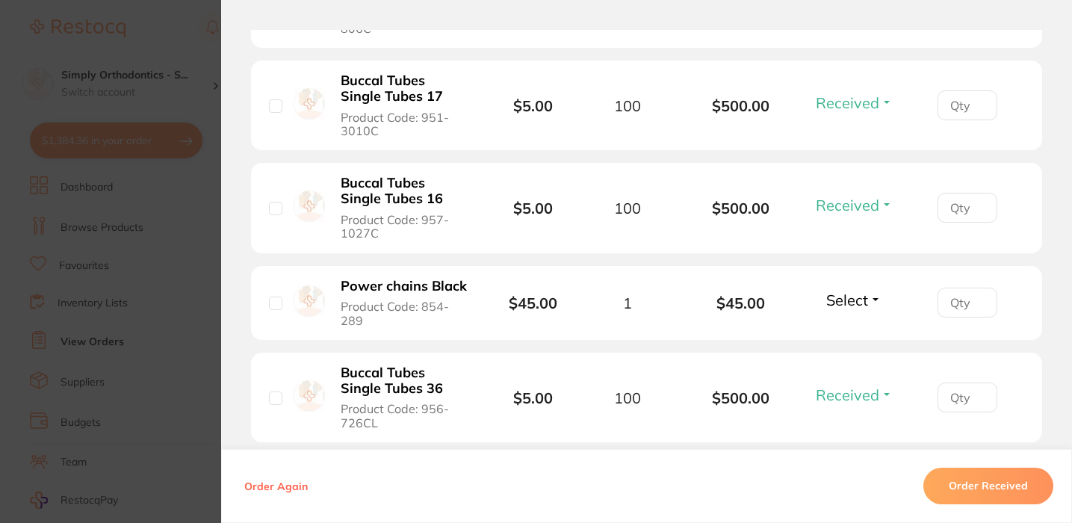
click at [849, 309] on span "Select" at bounding box center [847, 300] width 42 height 19
click at [850, 338] on span "Received" at bounding box center [854, 331] width 38 height 11
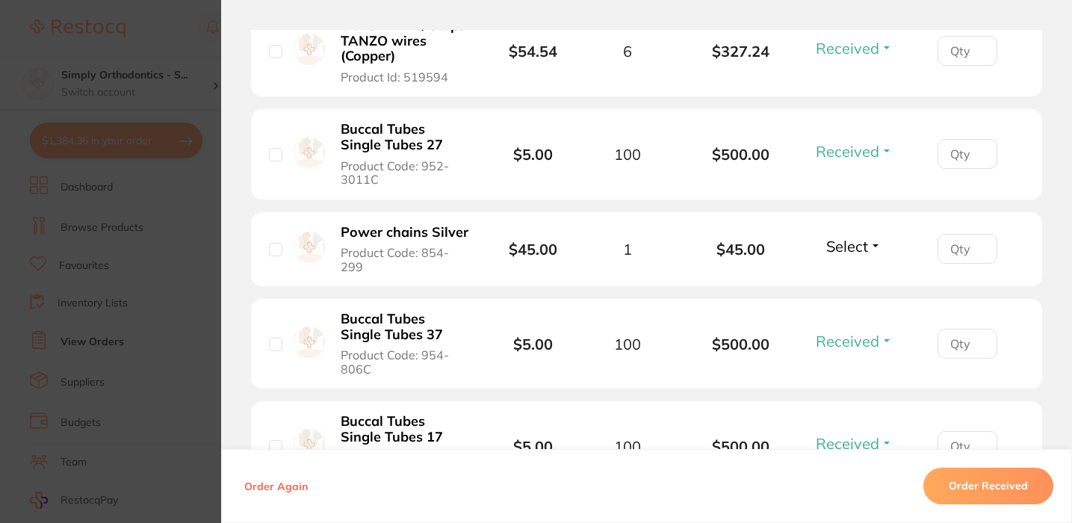
scroll to position [834, 0]
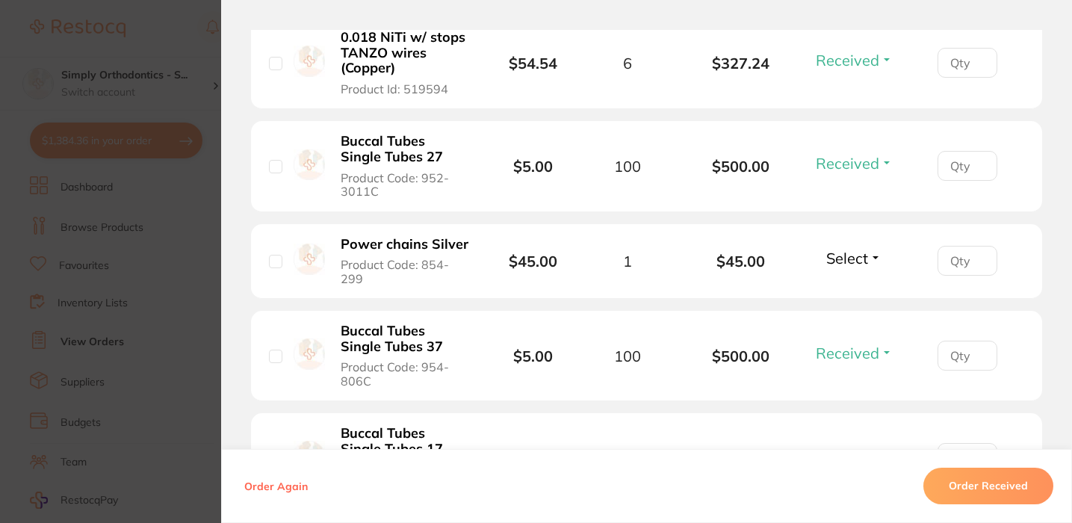
click at [857, 267] on button "Select" at bounding box center [854, 258] width 64 height 19
click at [859, 297] on button "Received" at bounding box center [854, 290] width 38 height 23
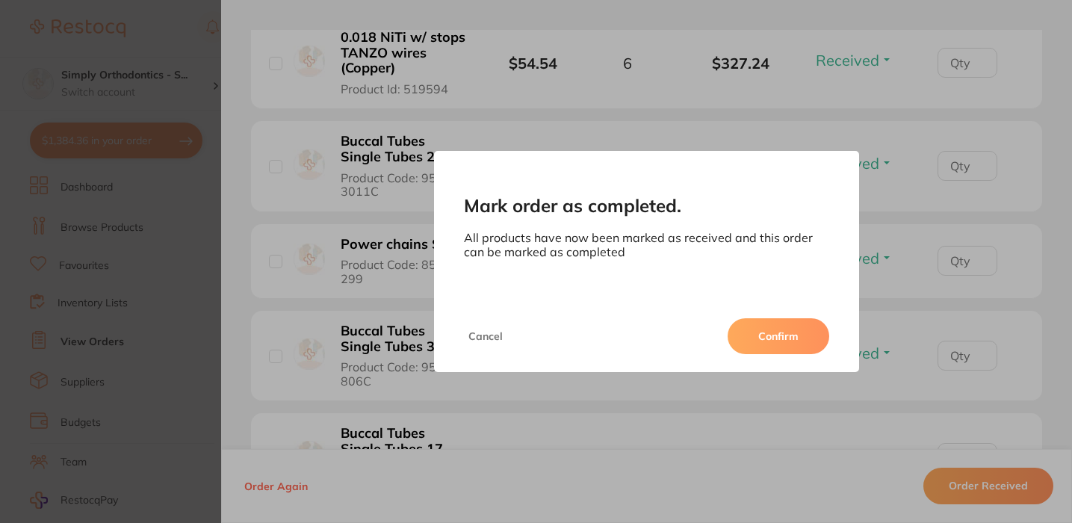
click at [784, 336] on button "Confirm" at bounding box center [779, 336] width 102 height 36
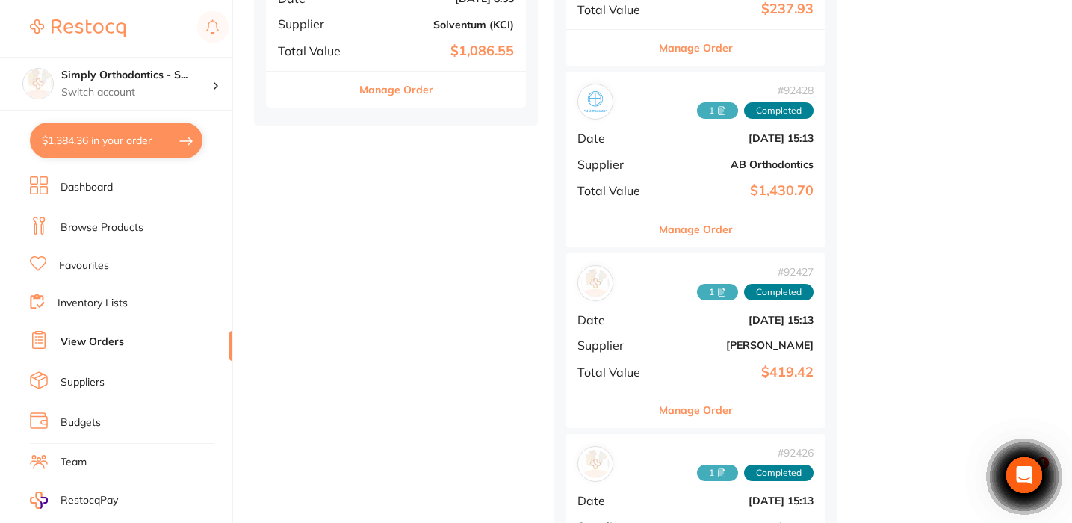
scroll to position [1046, 0]
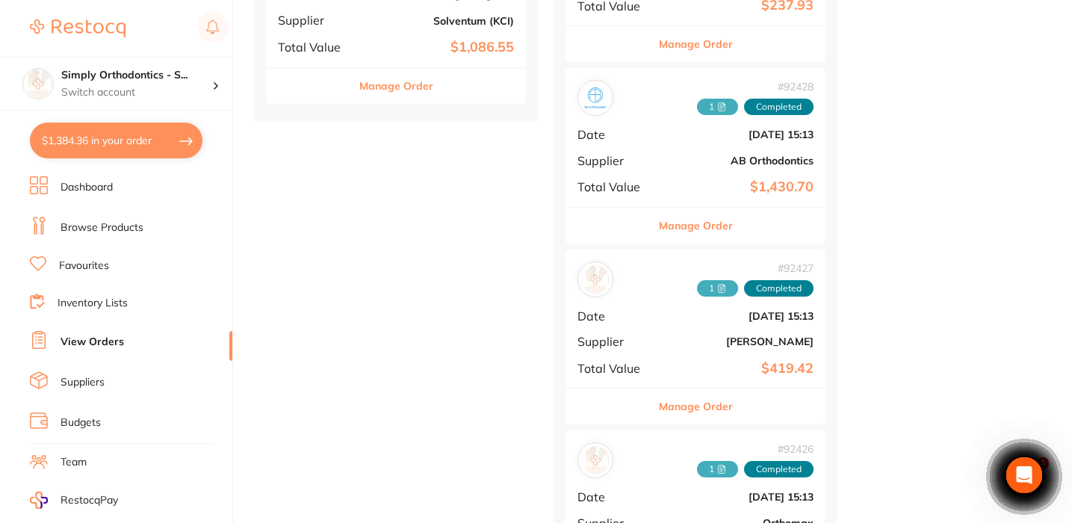
click at [696, 391] on button "Manage Order" at bounding box center [696, 406] width 74 height 36
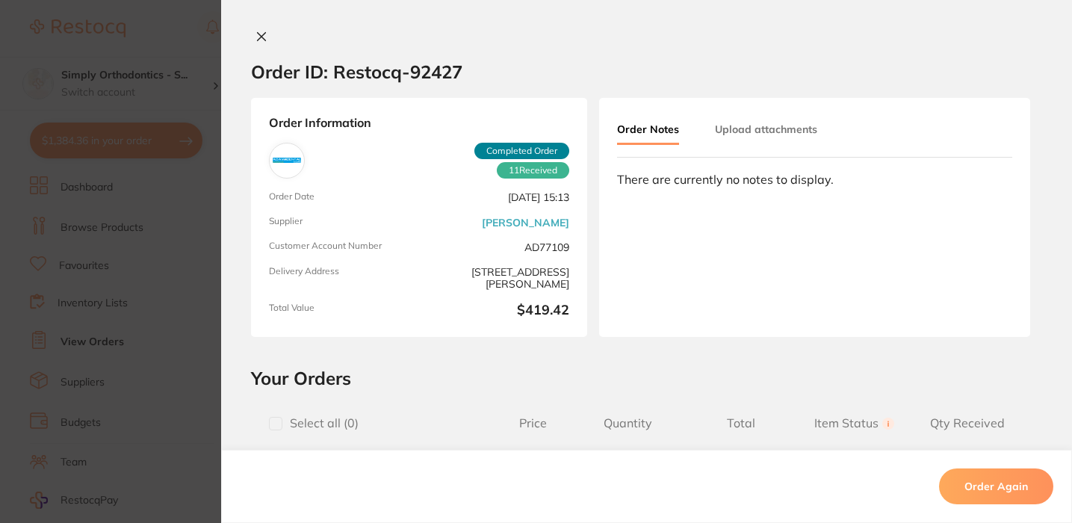
click at [737, 140] on button "Upload attachments" at bounding box center [766, 129] width 102 height 27
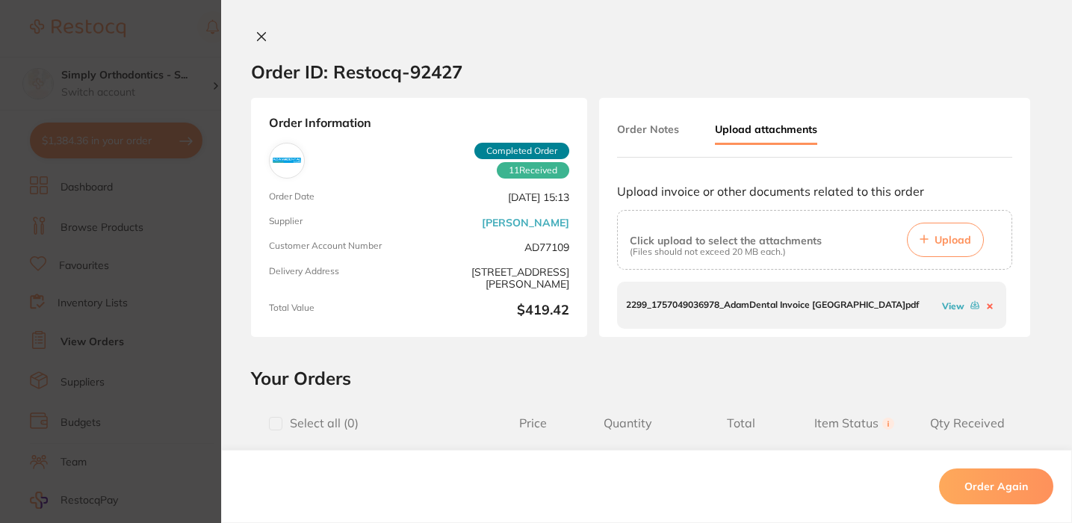
click at [934, 246] on span "Upload" at bounding box center [952, 239] width 37 height 13
click at [255, 37] on icon at bounding box center [261, 37] width 12 height 12
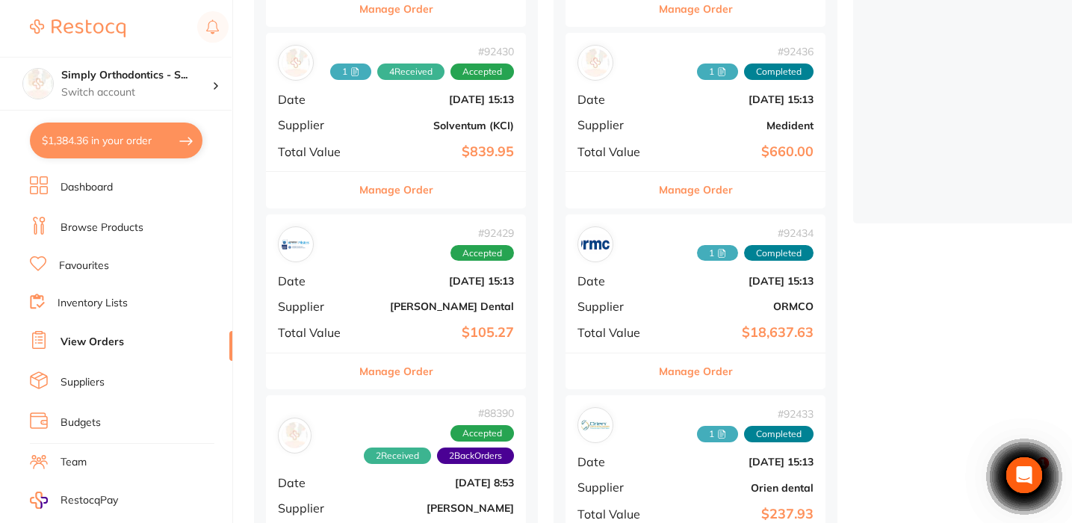
scroll to position [354, 0]
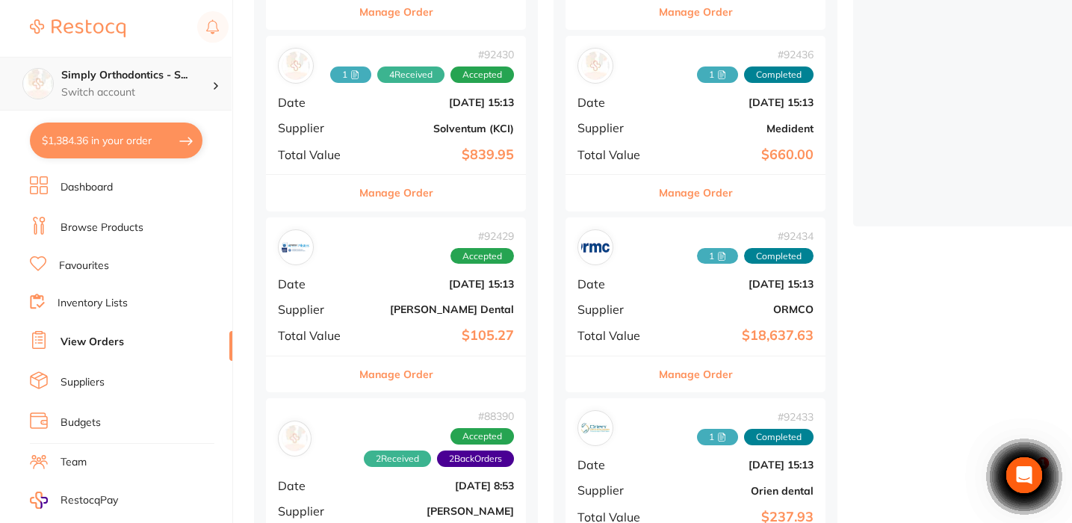
click at [194, 101] on div "Simply Orthodontics - S... Switch account" at bounding box center [116, 84] width 232 height 54
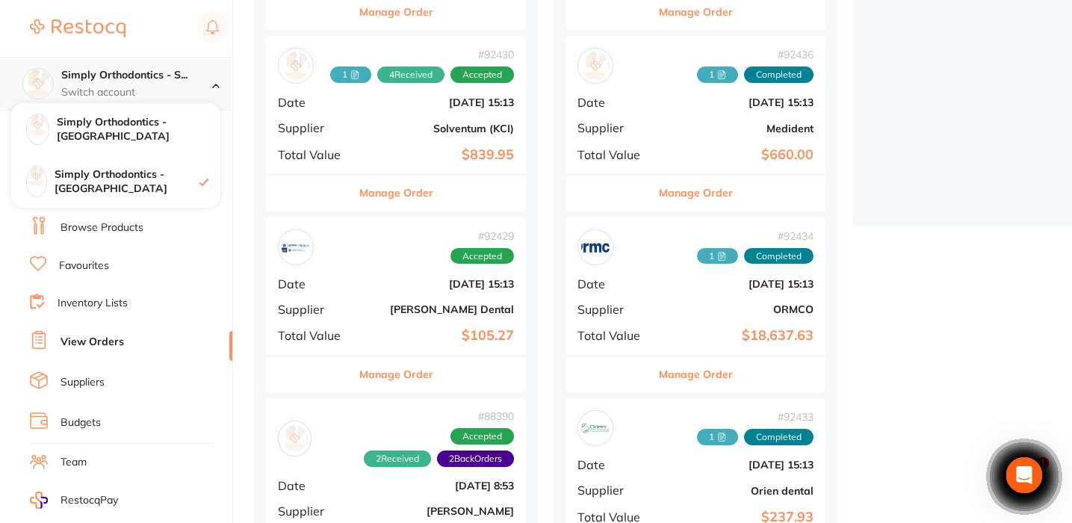
click at [192, 90] on p "Switch account" at bounding box center [136, 92] width 151 height 15
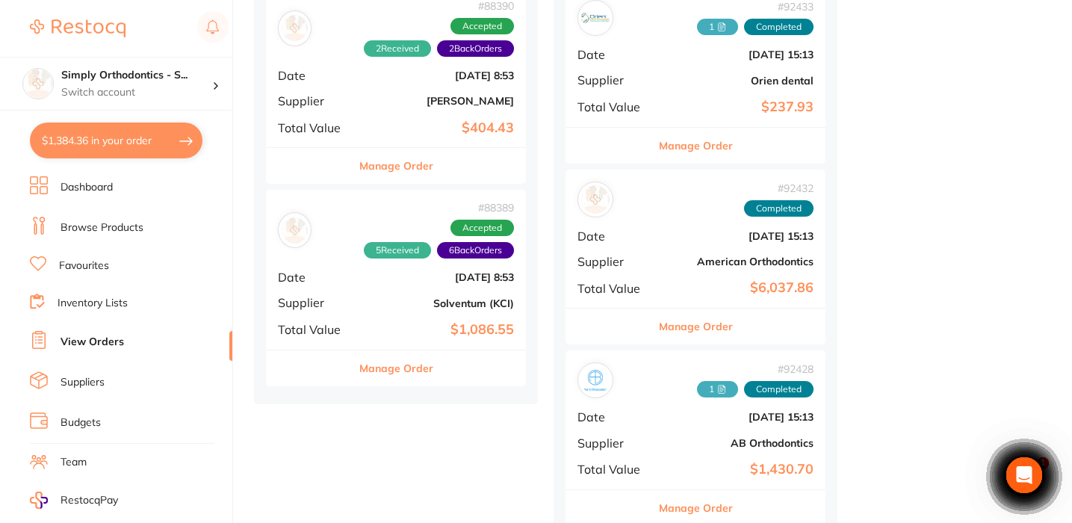
scroll to position [765, 0]
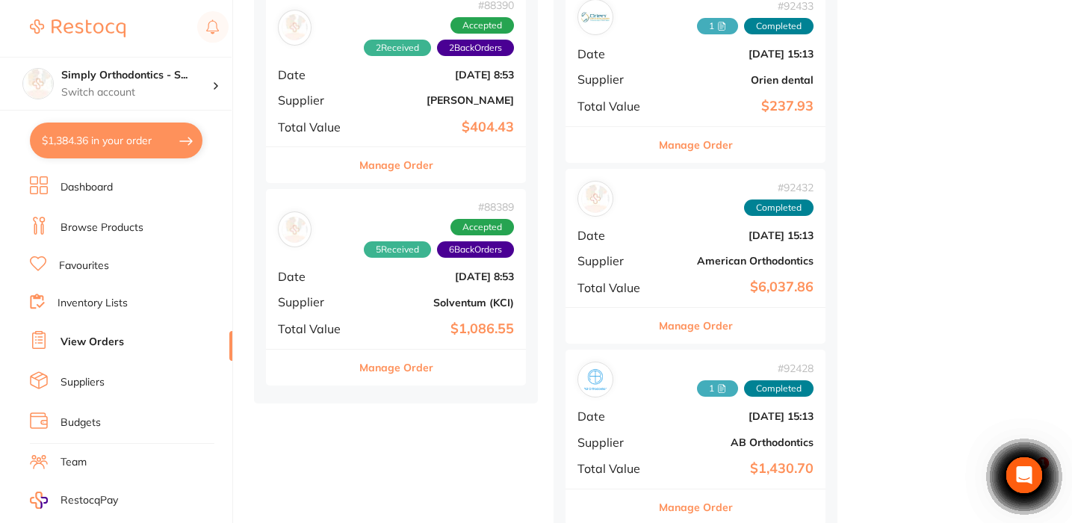
click at [704, 320] on button "Manage Order" at bounding box center [696, 326] width 74 height 36
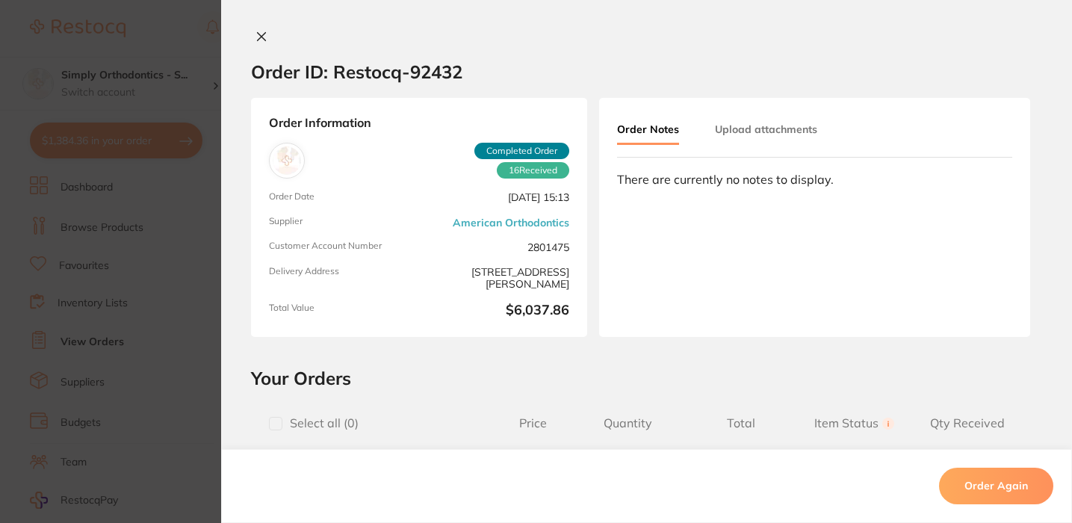
click at [787, 131] on button "Upload attachments" at bounding box center [766, 129] width 102 height 27
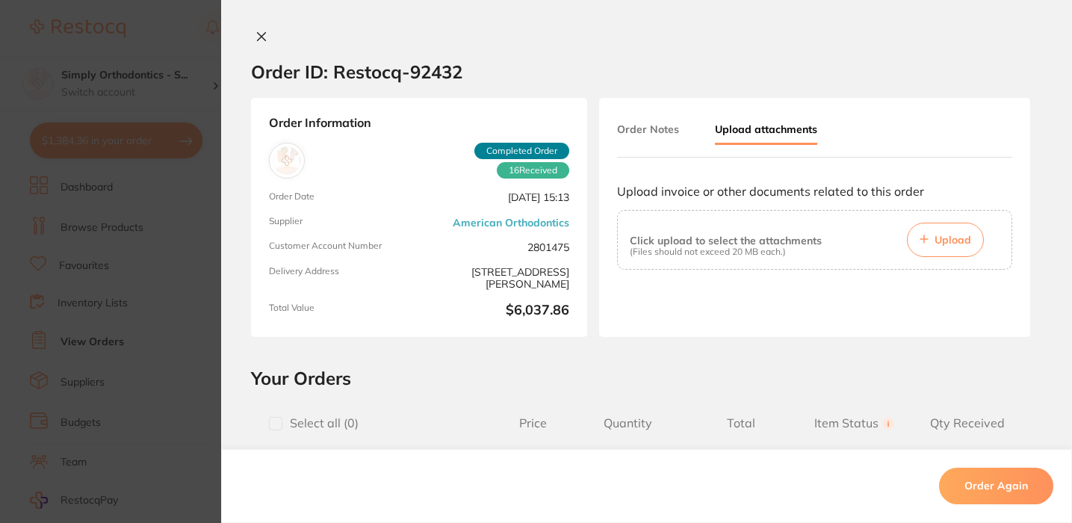
click at [960, 241] on span "Upload" at bounding box center [952, 239] width 37 height 13
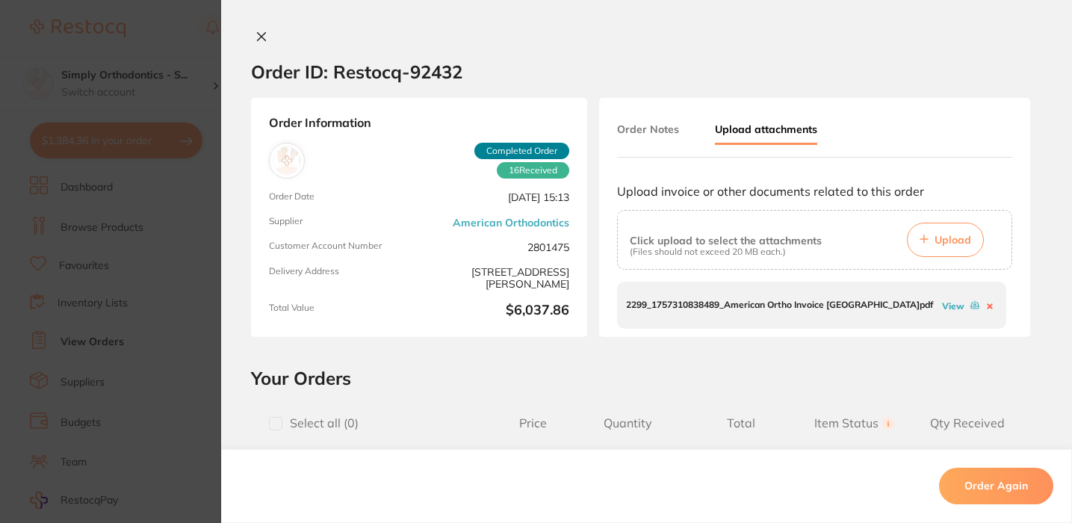
click at [949, 303] on link "View" at bounding box center [953, 305] width 22 height 11
click at [643, 136] on button "Order Notes" at bounding box center [648, 129] width 62 height 27
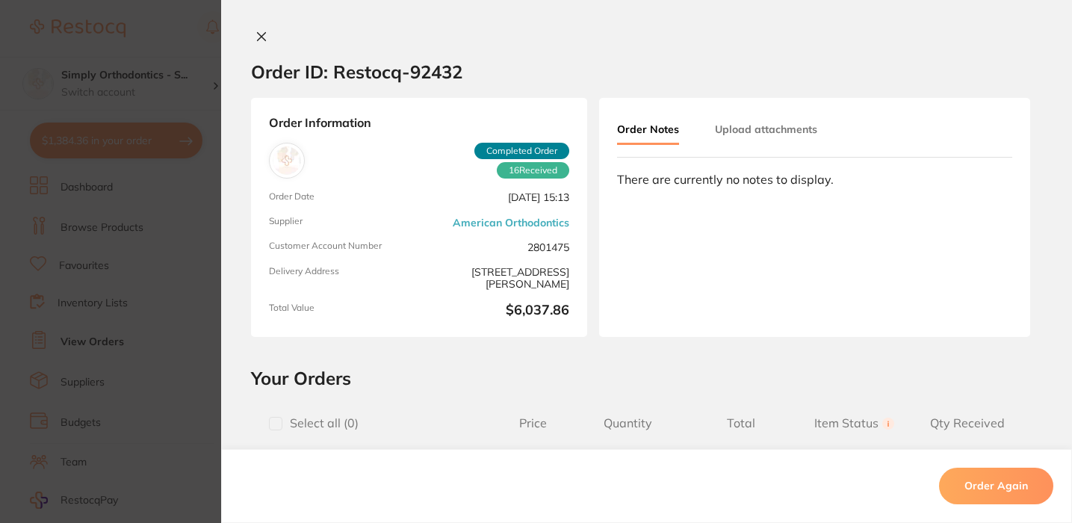
click at [262, 36] on icon at bounding box center [261, 37] width 12 height 12
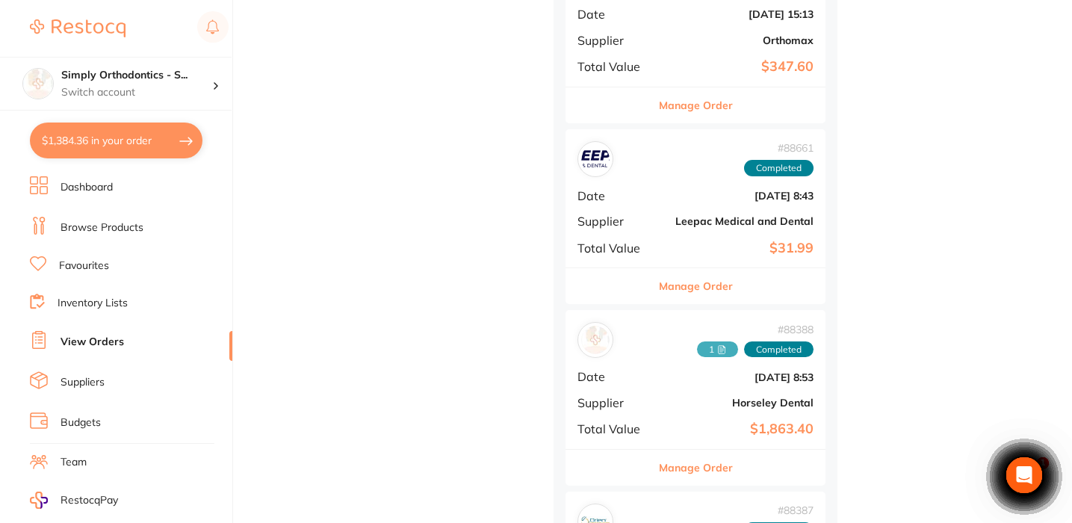
scroll to position [1530, 0]
click at [724, 277] on button "Manage Order" at bounding box center [696, 285] width 74 height 36
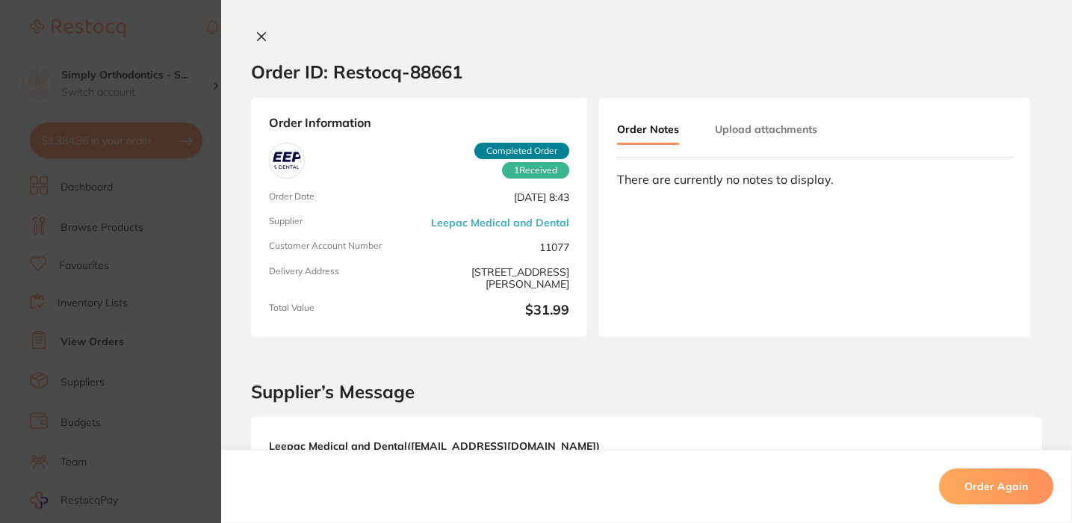
click at [259, 35] on icon at bounding box center [262, 37] width 8 height 8
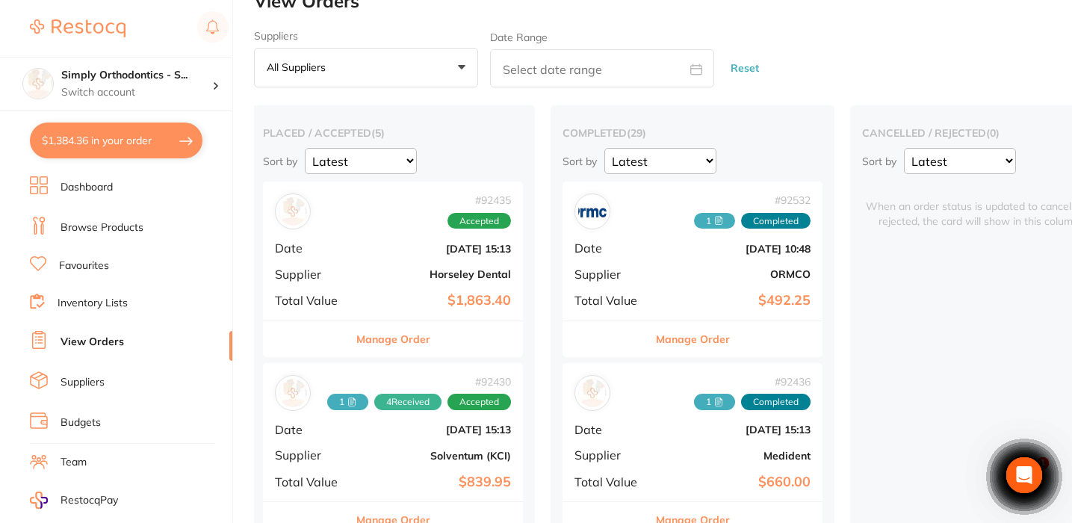
scroll to position [28, 0]
